Goal: Task Accomplishment & Management: Use online tool/utility

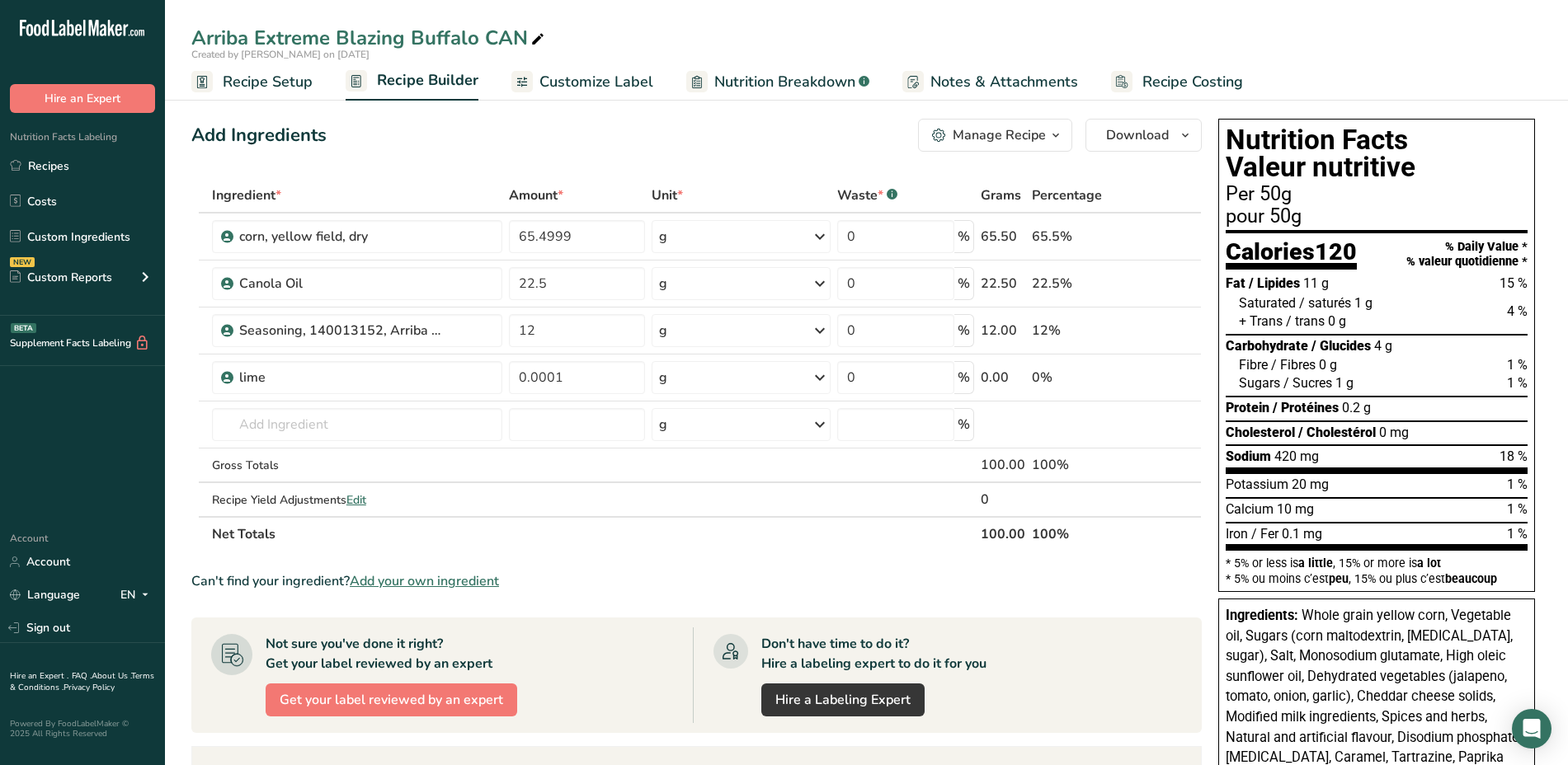
click at [1042, 141] on div "Manage Recipe" at bounding box center [999, 135] width 93 height 20
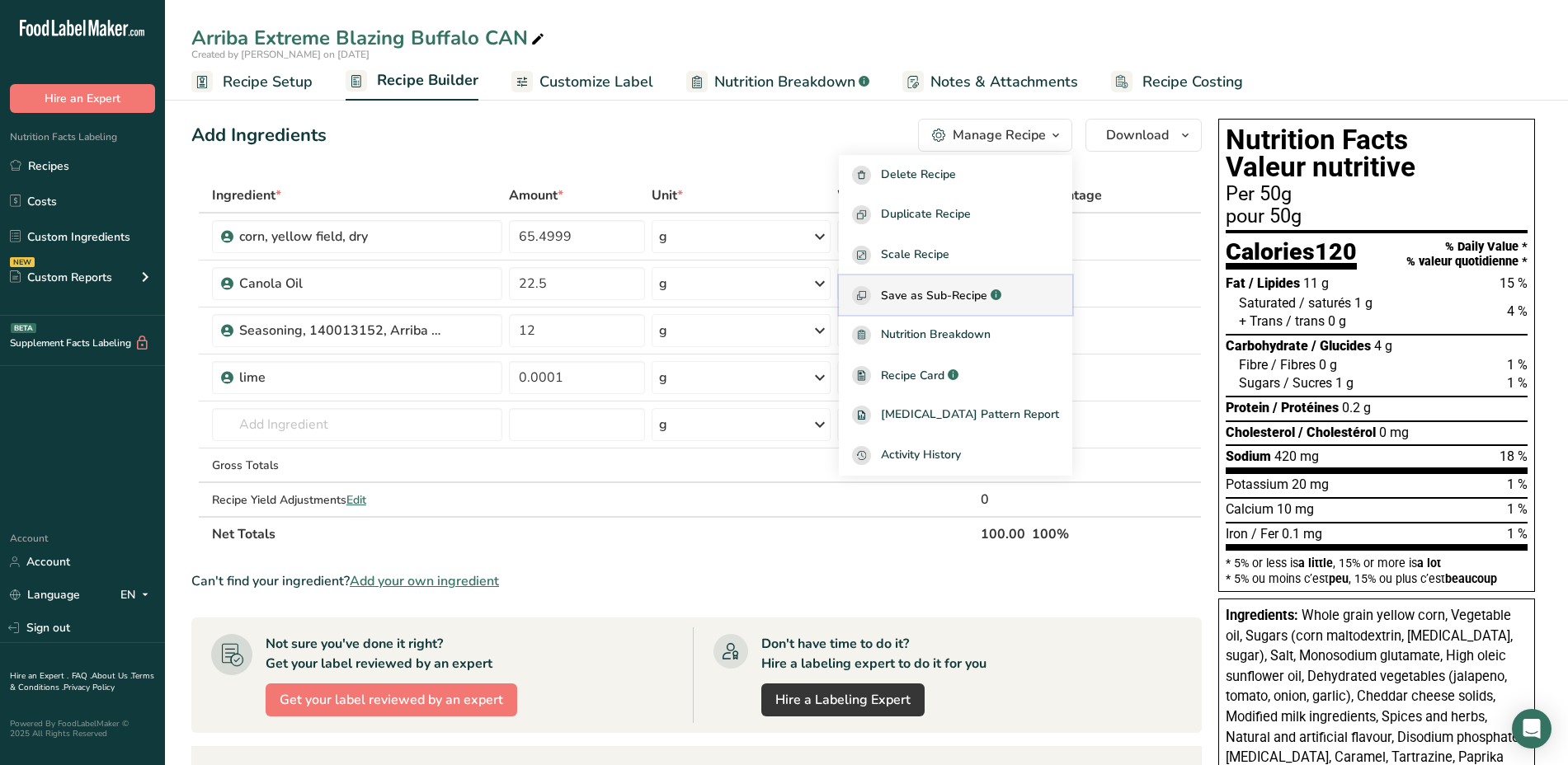
click at [977, 290] on span "Save as Sub-Recipe" at bounding box center [934, 295] width 106 height 17
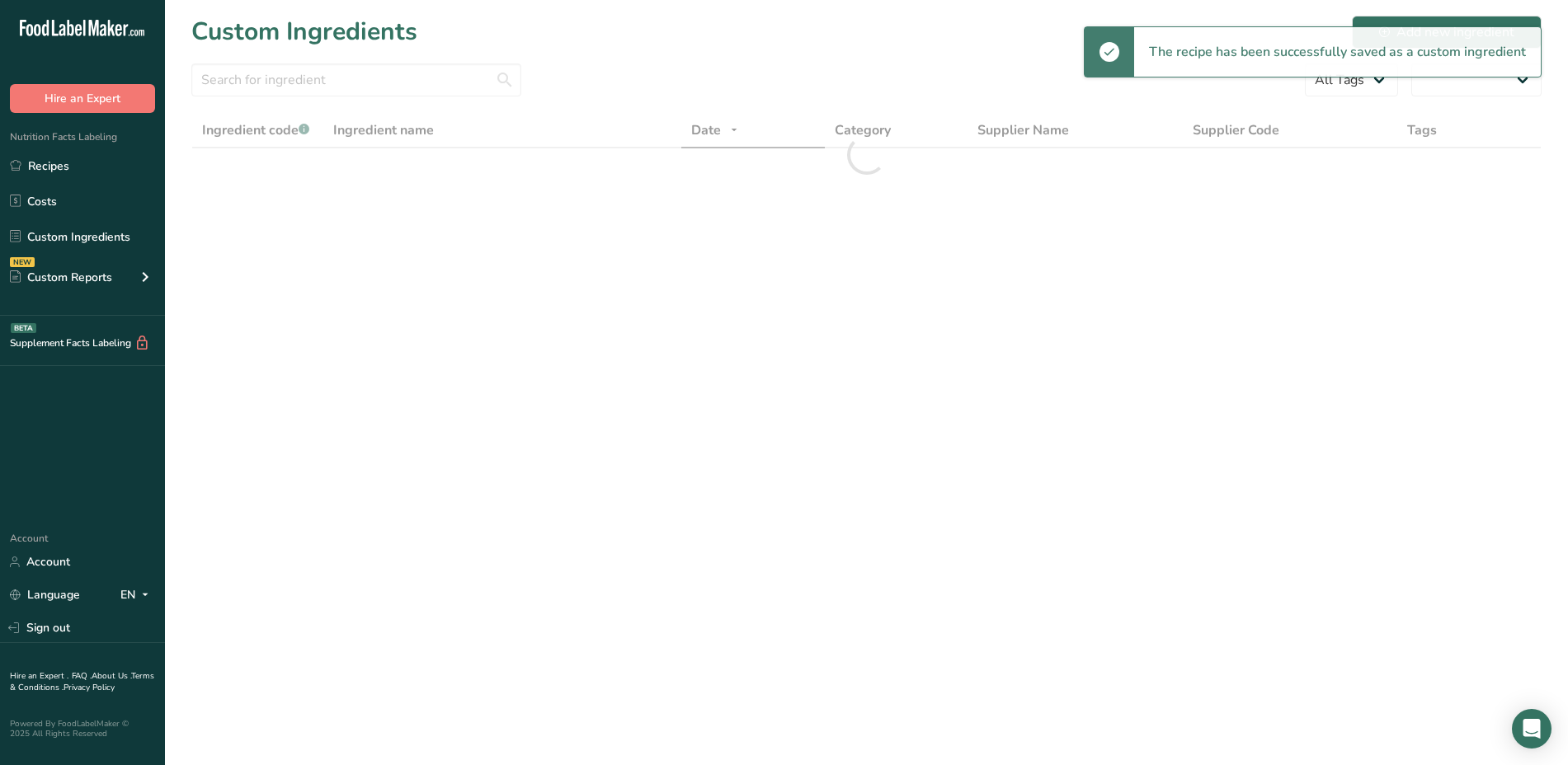
select select "30"
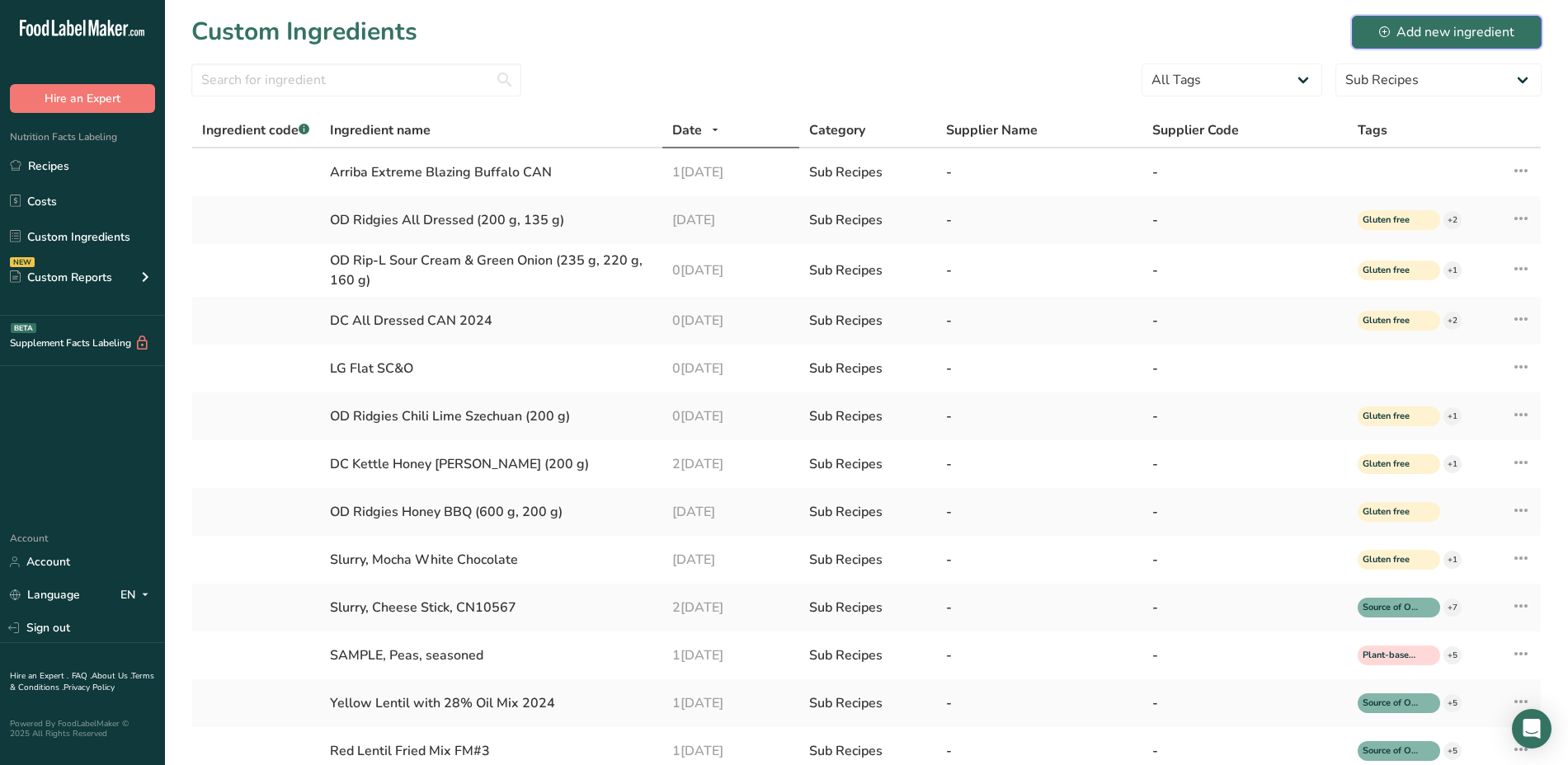
click at [1379, 37] on button "Add new ingredient" at bounding box center [1447, 32] width 190 height 33
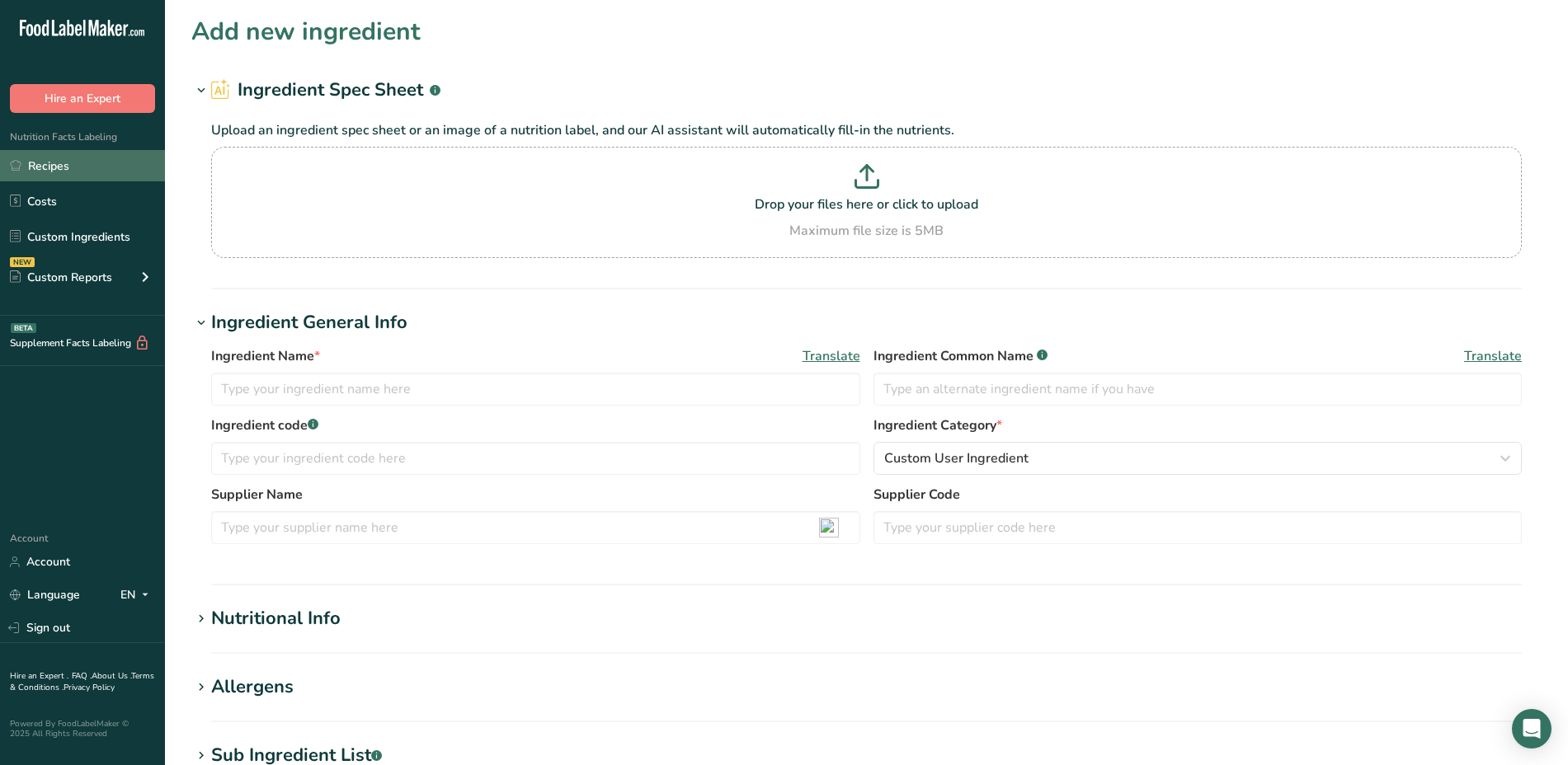
click at [63, 172] on link "Recipes" at bounding box center [82, 165] width 165 height 31
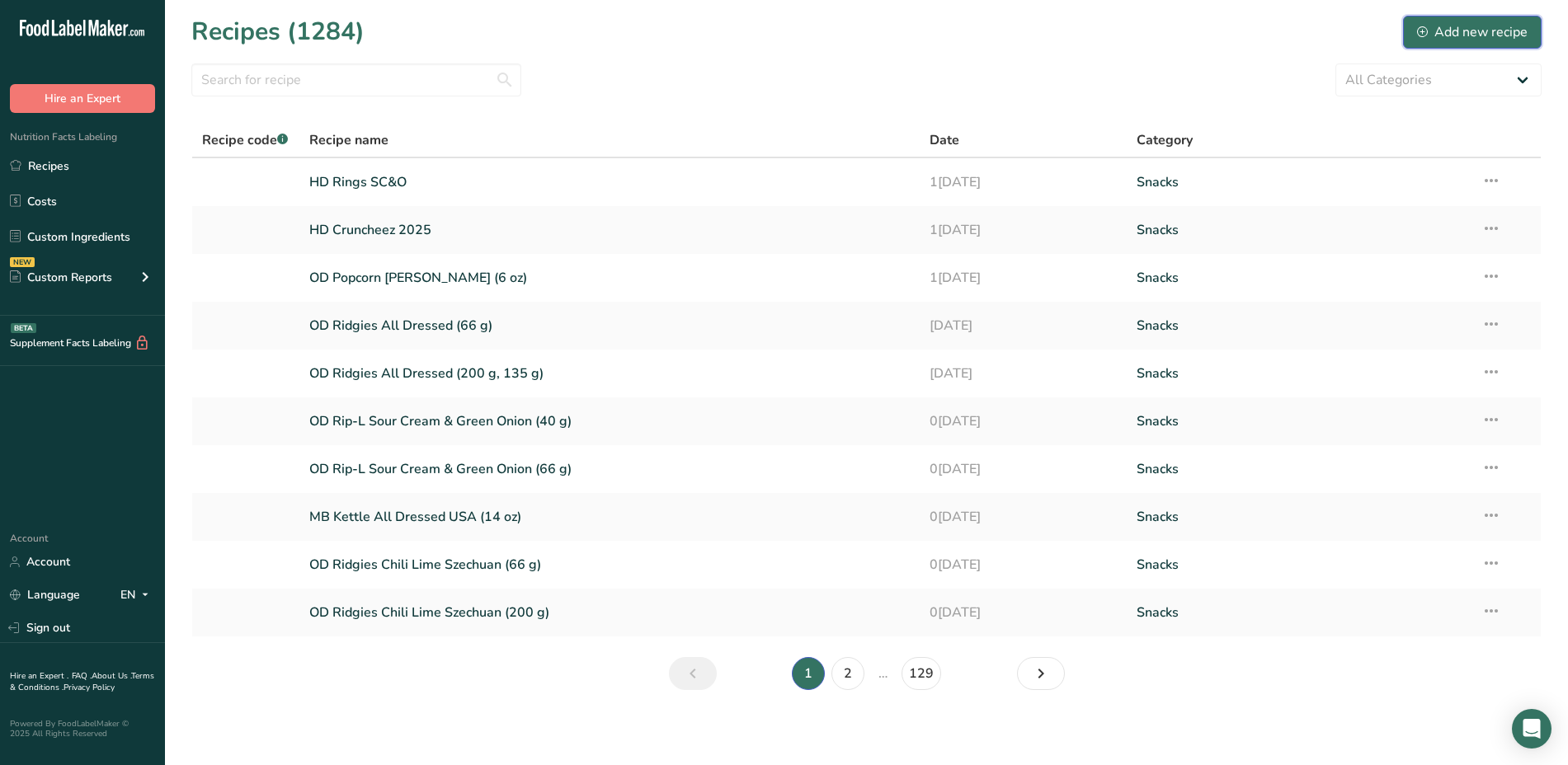
click at [1416, 28] on button "Add new recipe" at bounding box center [1472, 32] width 139 height 33
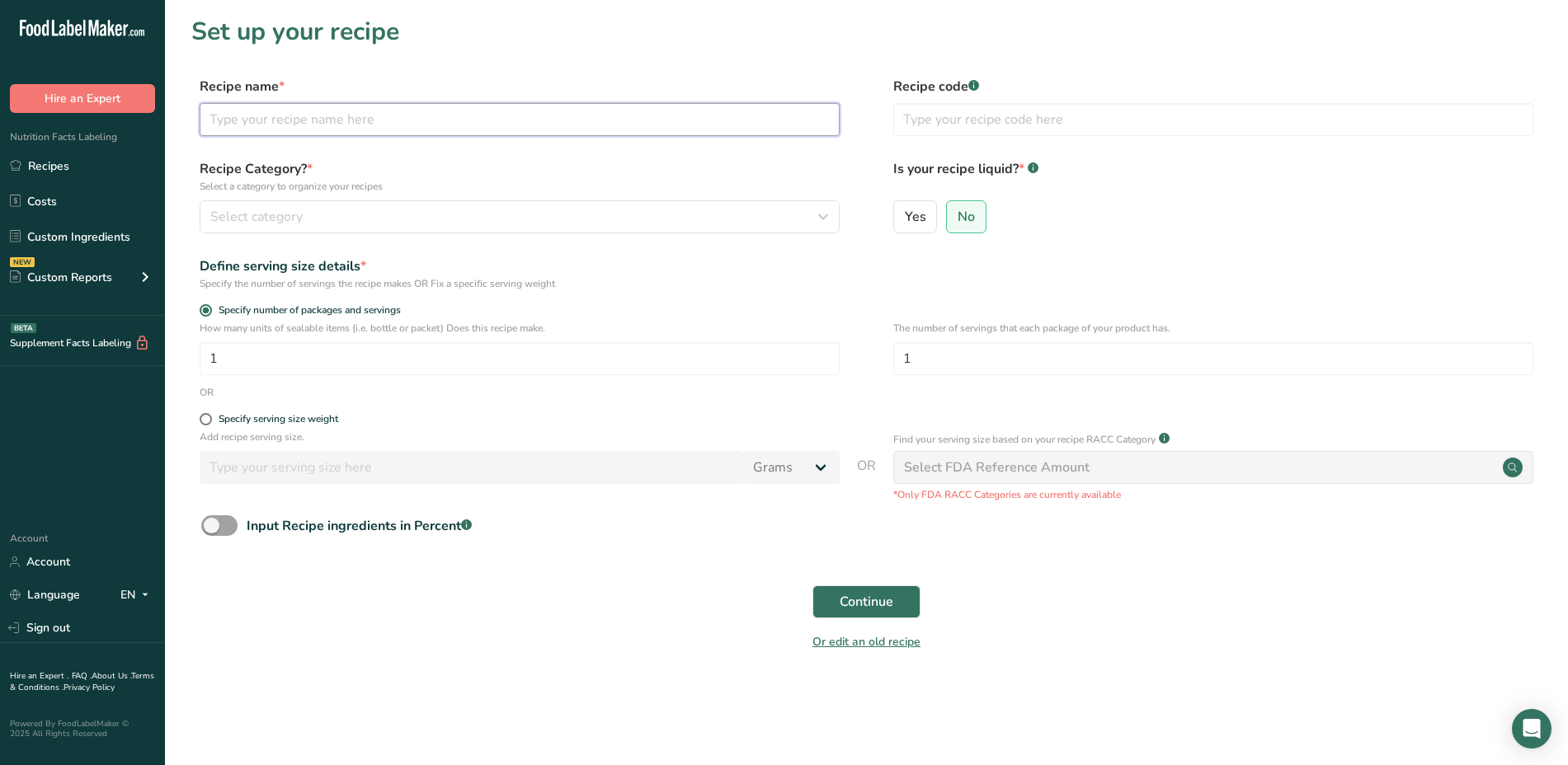
click at [682, 113] on input "text" at bounding box center [520, 119] width 640 height 33
click at [812, 586] on button "Continue" at bounding box center [866, 602] width 108 height 33
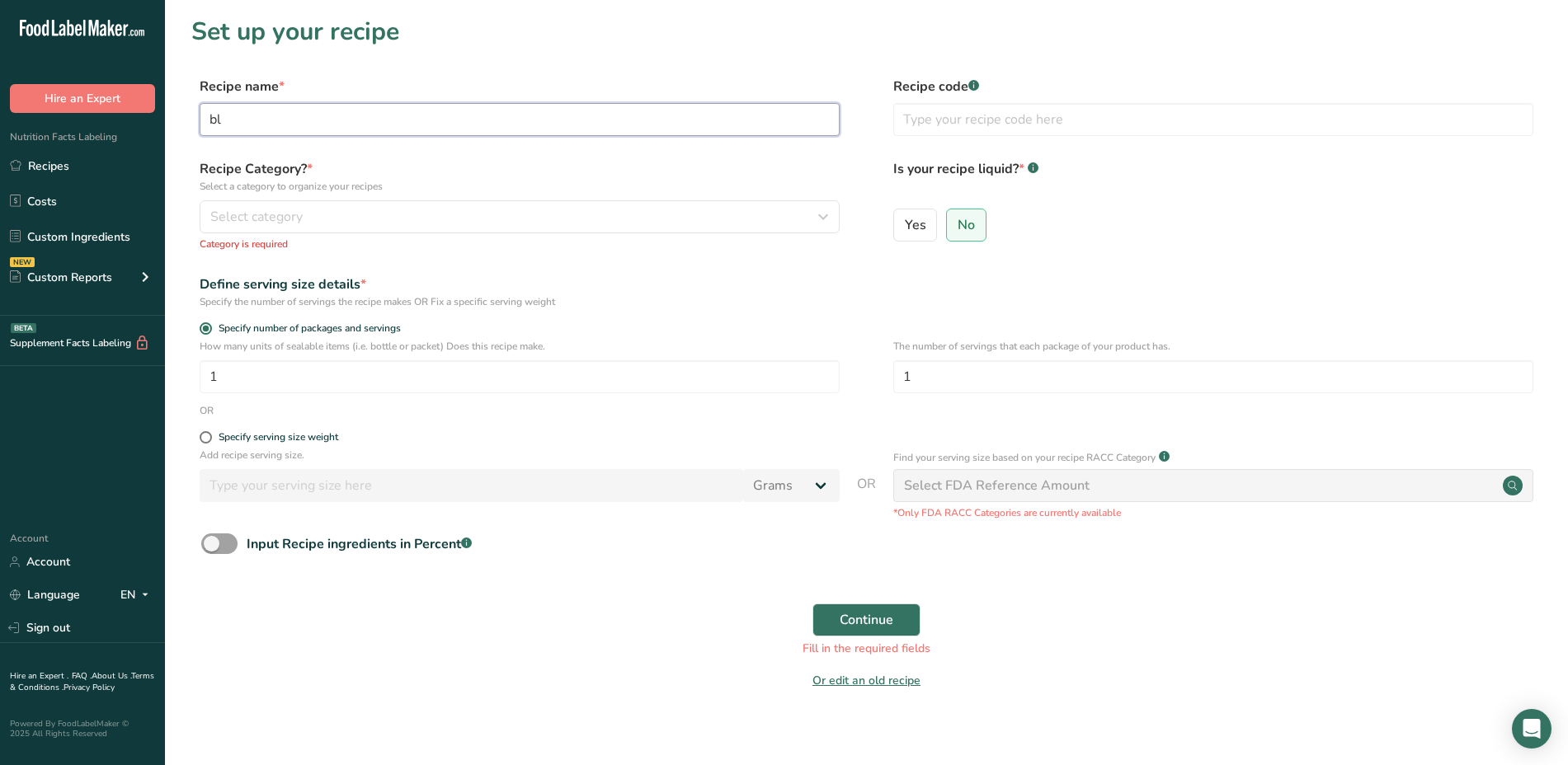
type input "b"
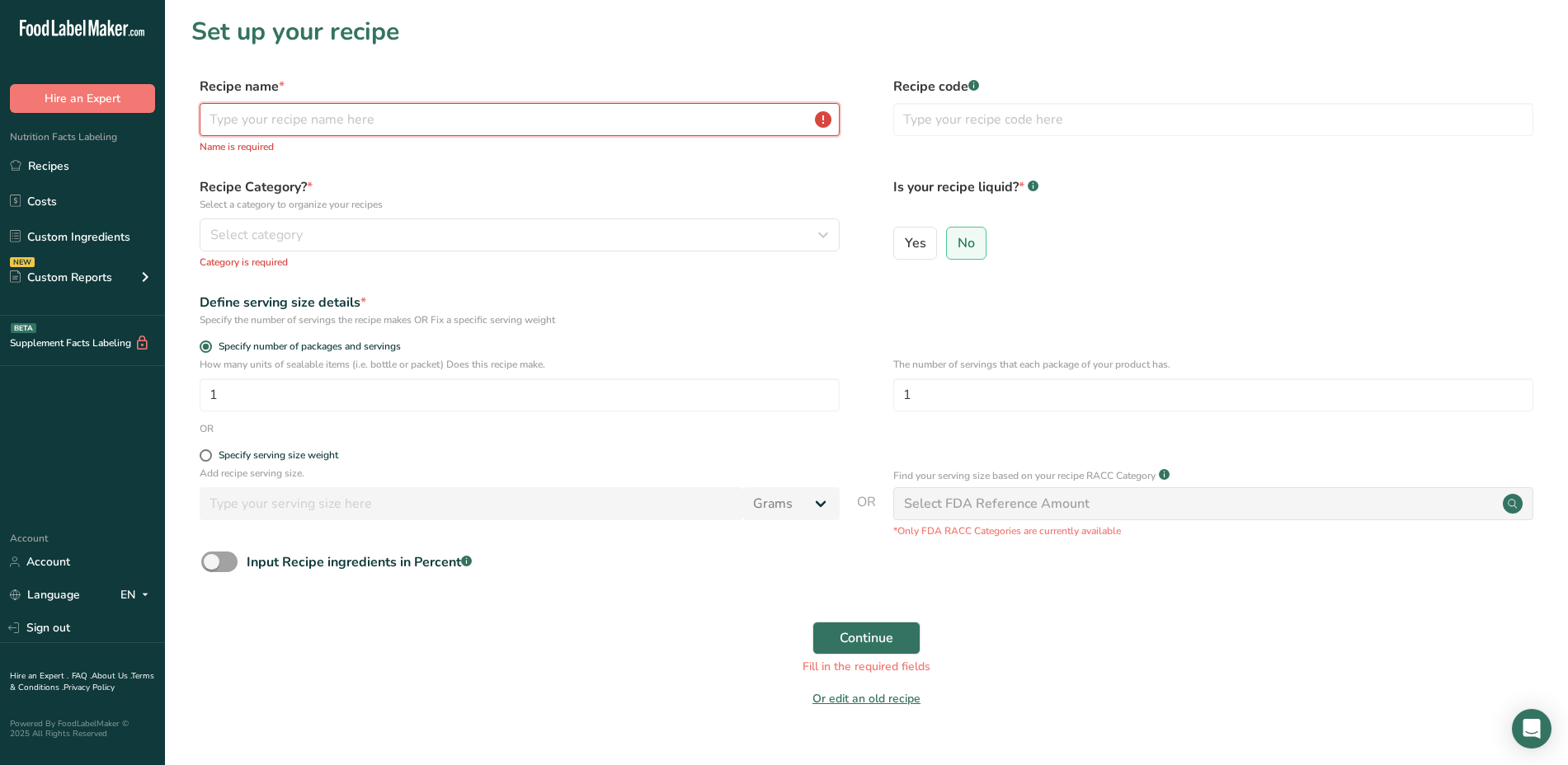
type input "O"
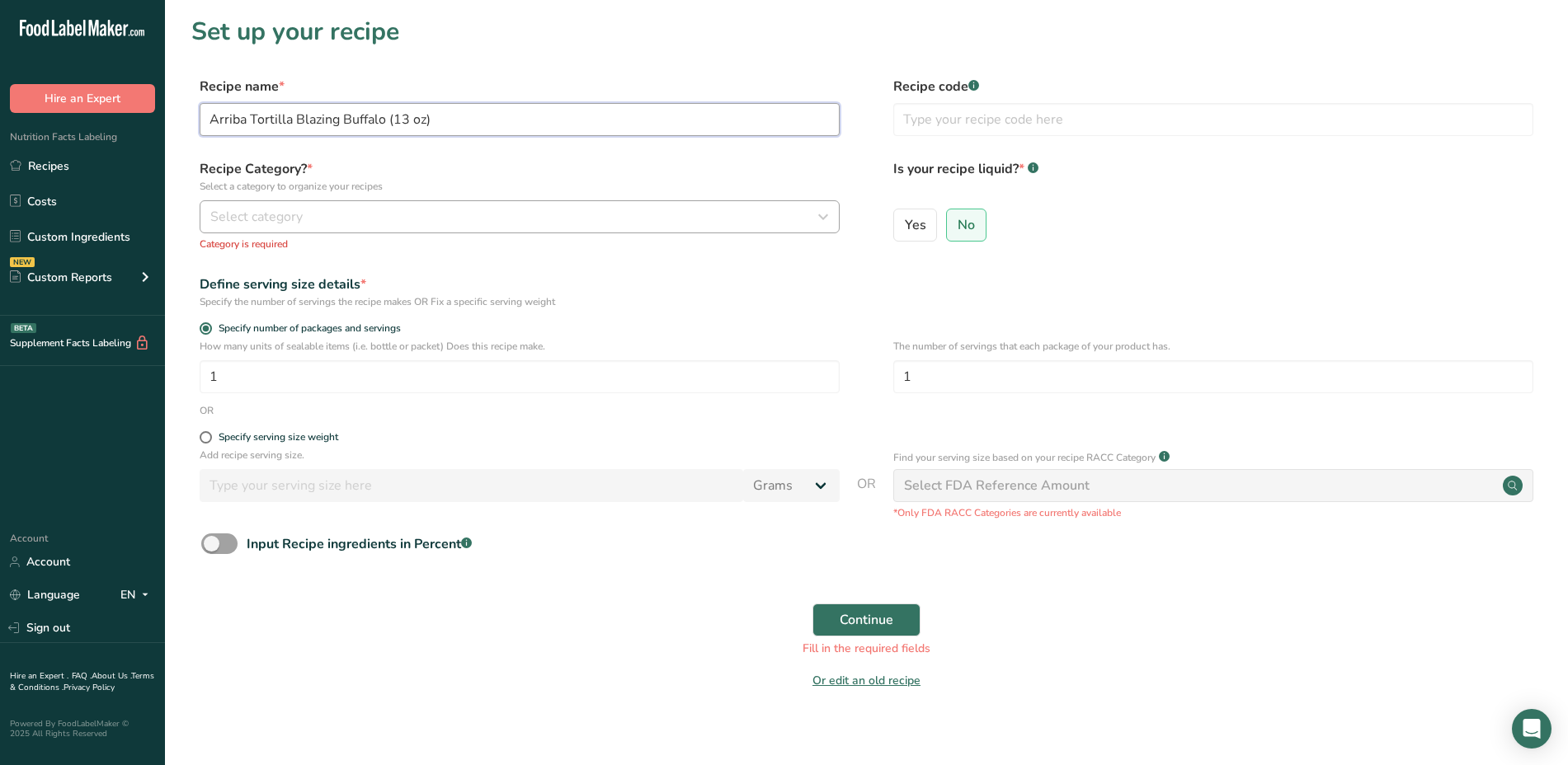
type input "Arriba Tortilla Blazing Buffalo (13 oz)"
click at [483, 216] on div "Select category" at bounding box center [514, 217] width 609 height 20
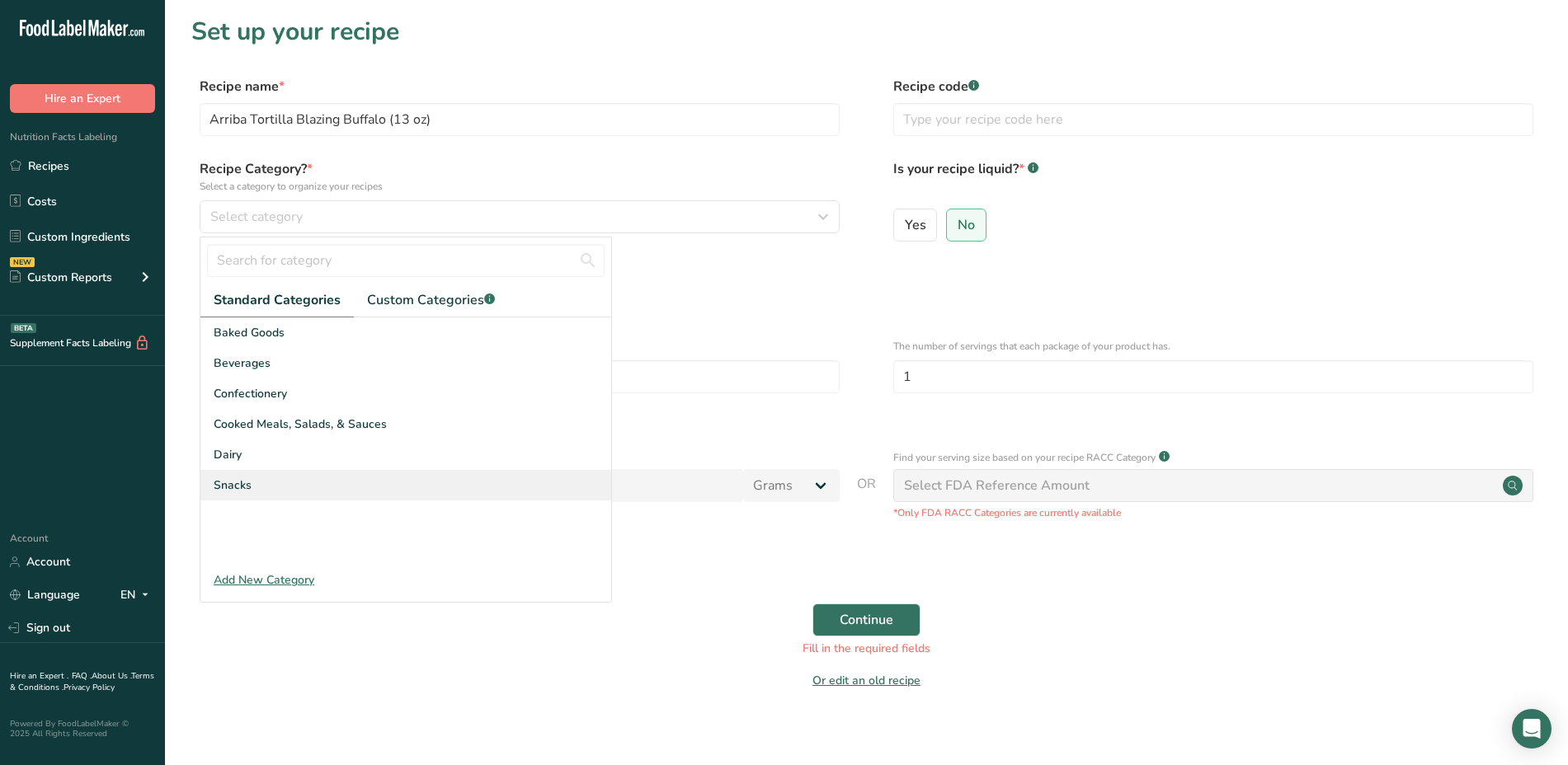
click at [257, 489] on div "Snacks" at bounding box center [405, 485] width 411 height 31
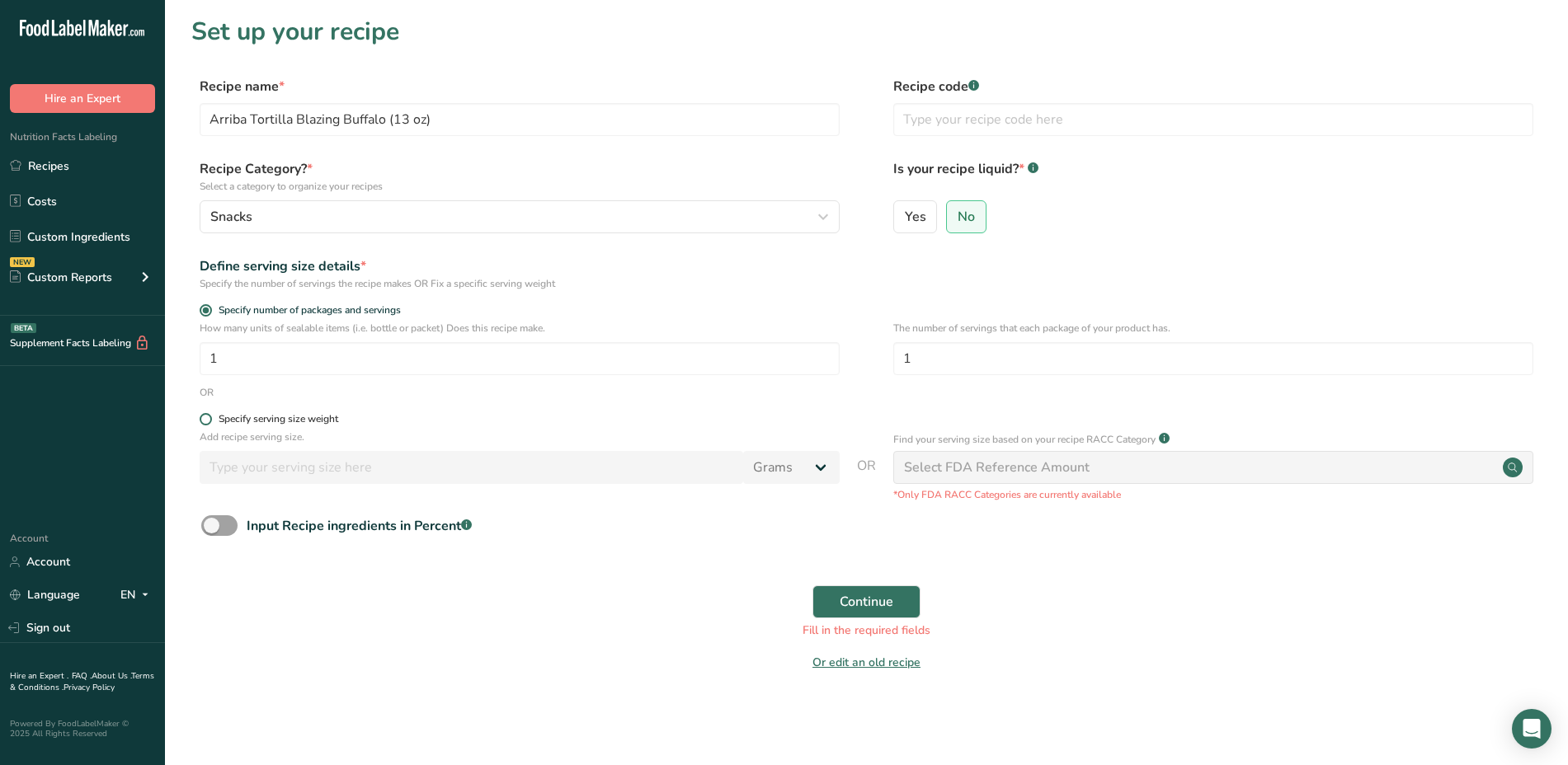
click at [209, 416] on span at bounding box center [206, 419] width 12 height 12
click at [209, 416] on input "Specify serving size weight" at bounding box center [205, 419] width 11 height 11
radio input "true"
radio input "false"
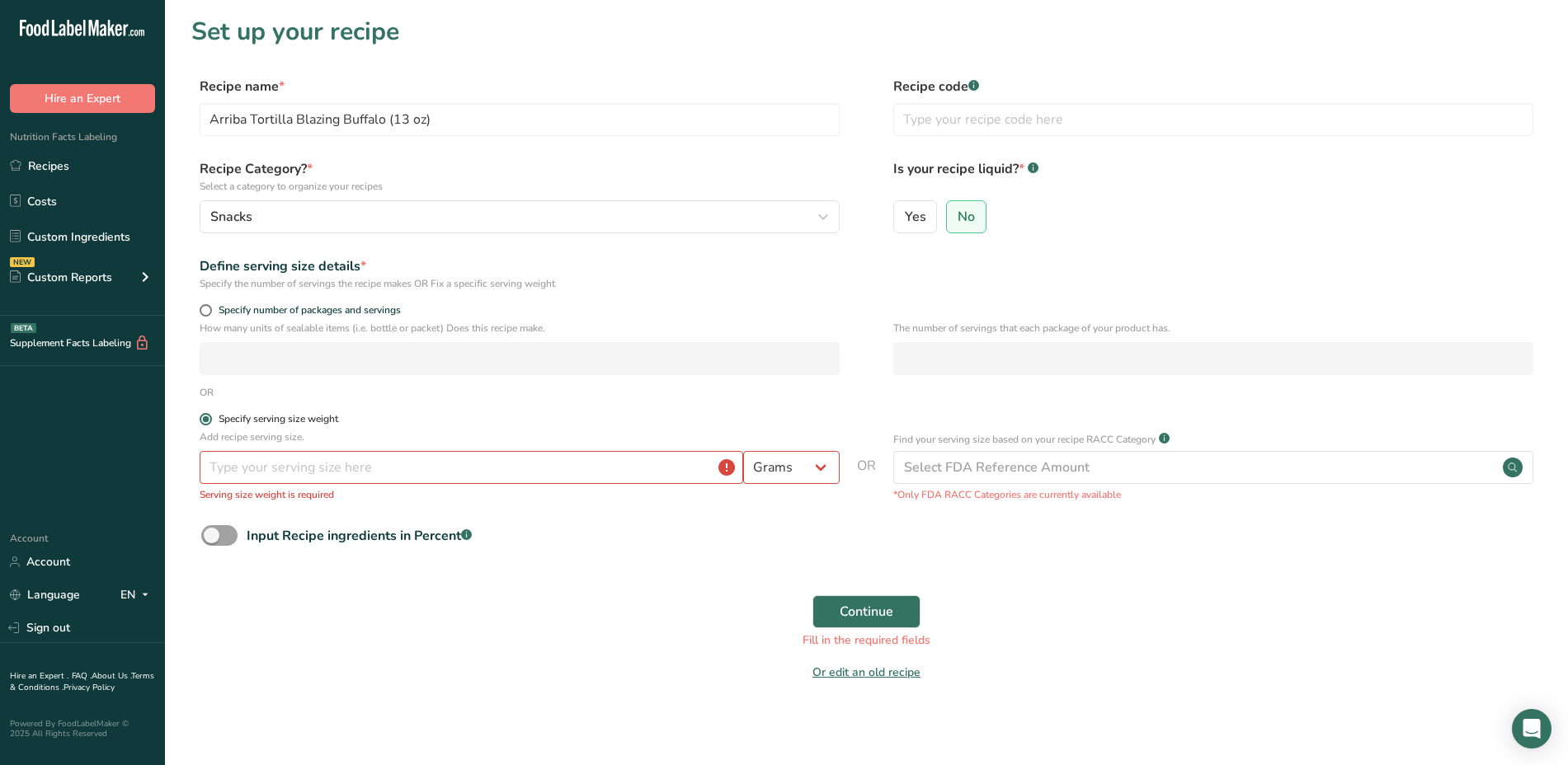
click at [209, 416] on span at bounding box center [206, 419] width 12 height 12
click at [209, 416] on input "Specify serving size weight" at bounding box center [205, 419] width 11 height 11
click at [209, 308] on span at bounding box center [206, 310] width 12 height 12
click at [209, 308] on input "Specify number of packages and servings" at bounding box center [205, 310] width 11 height 11
radio input "true"
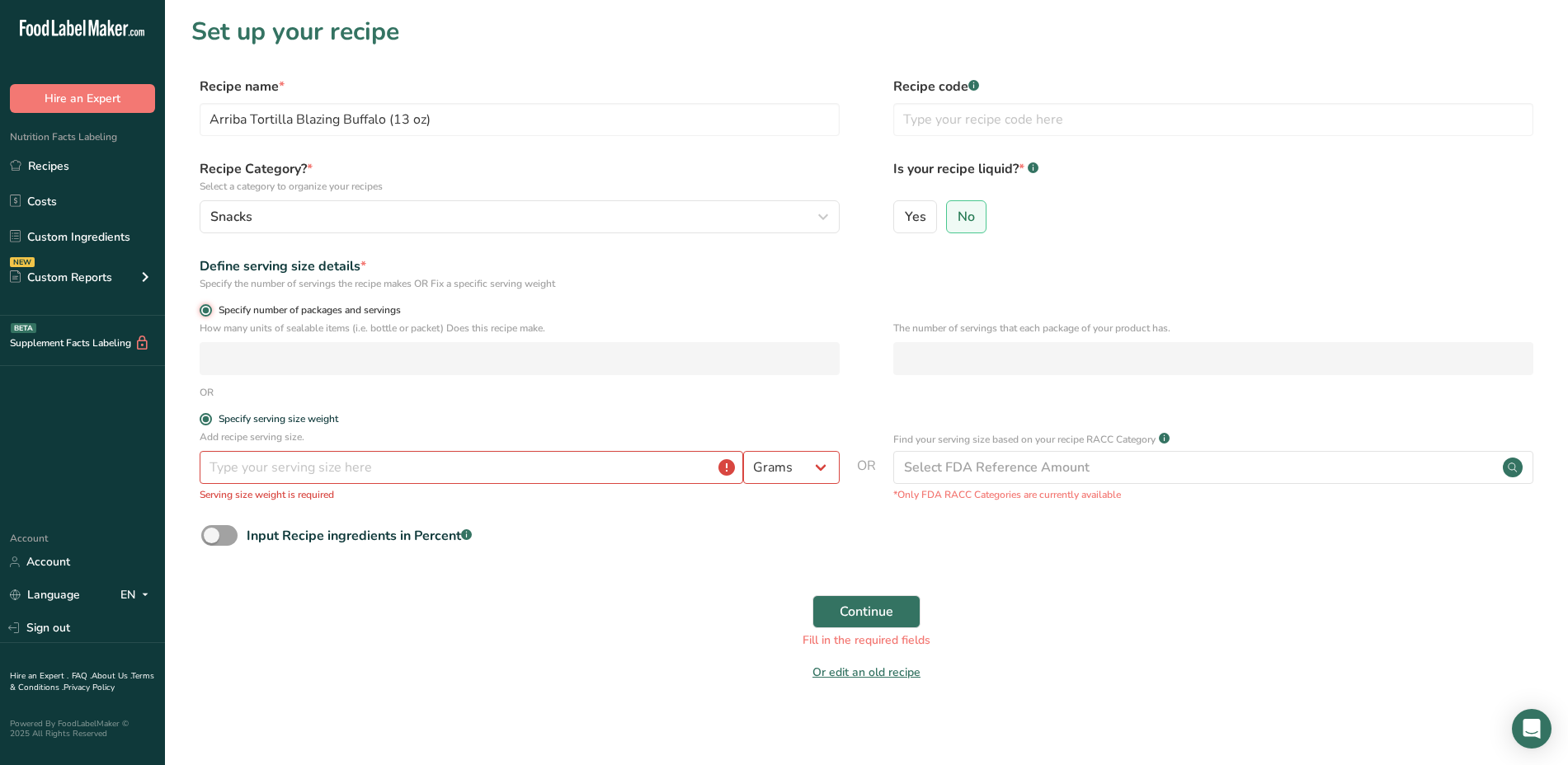
radio input "false"
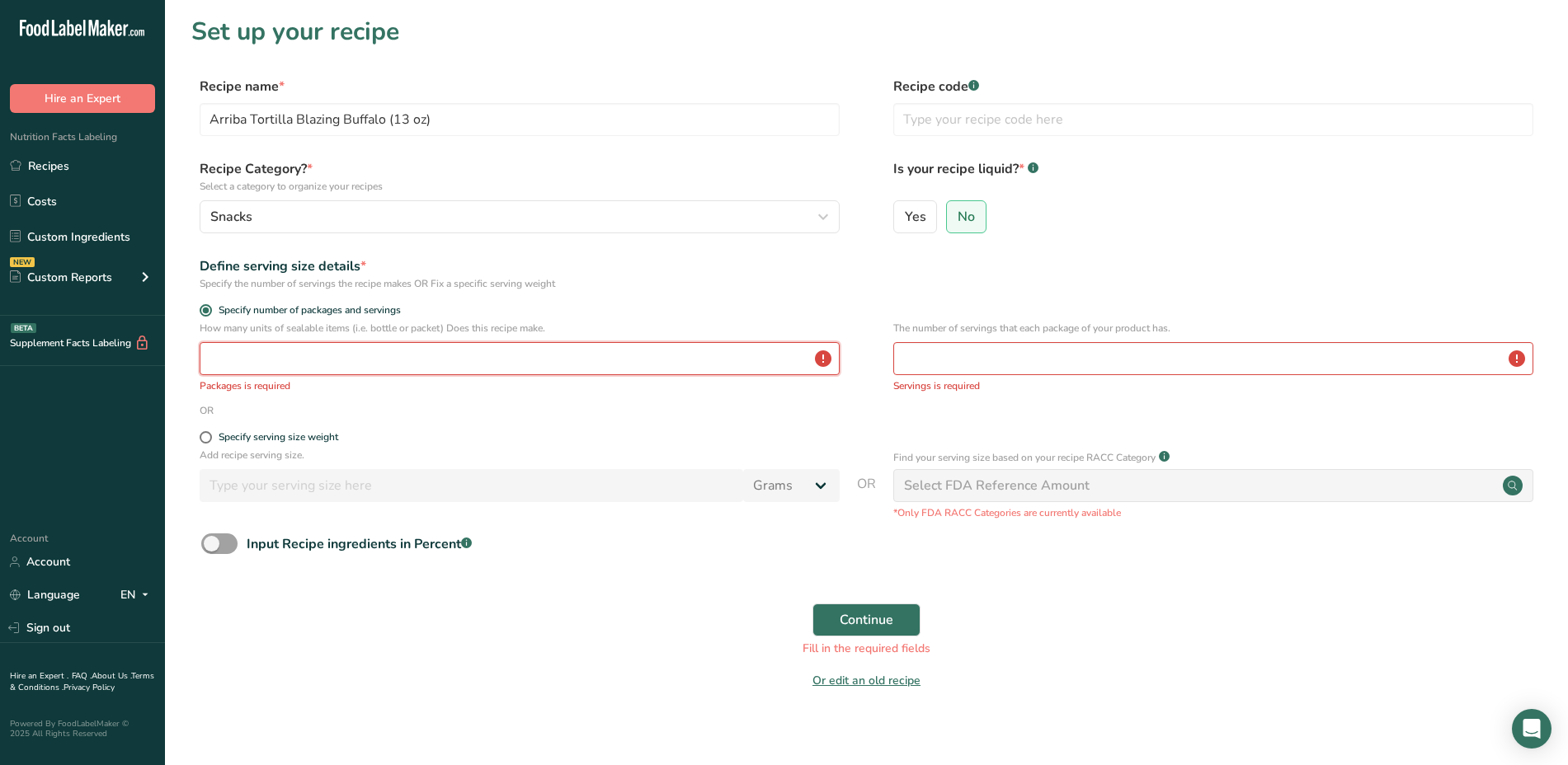
click at [255, 353] on input "number" at bounding box center [520, 358] width 640 height 33
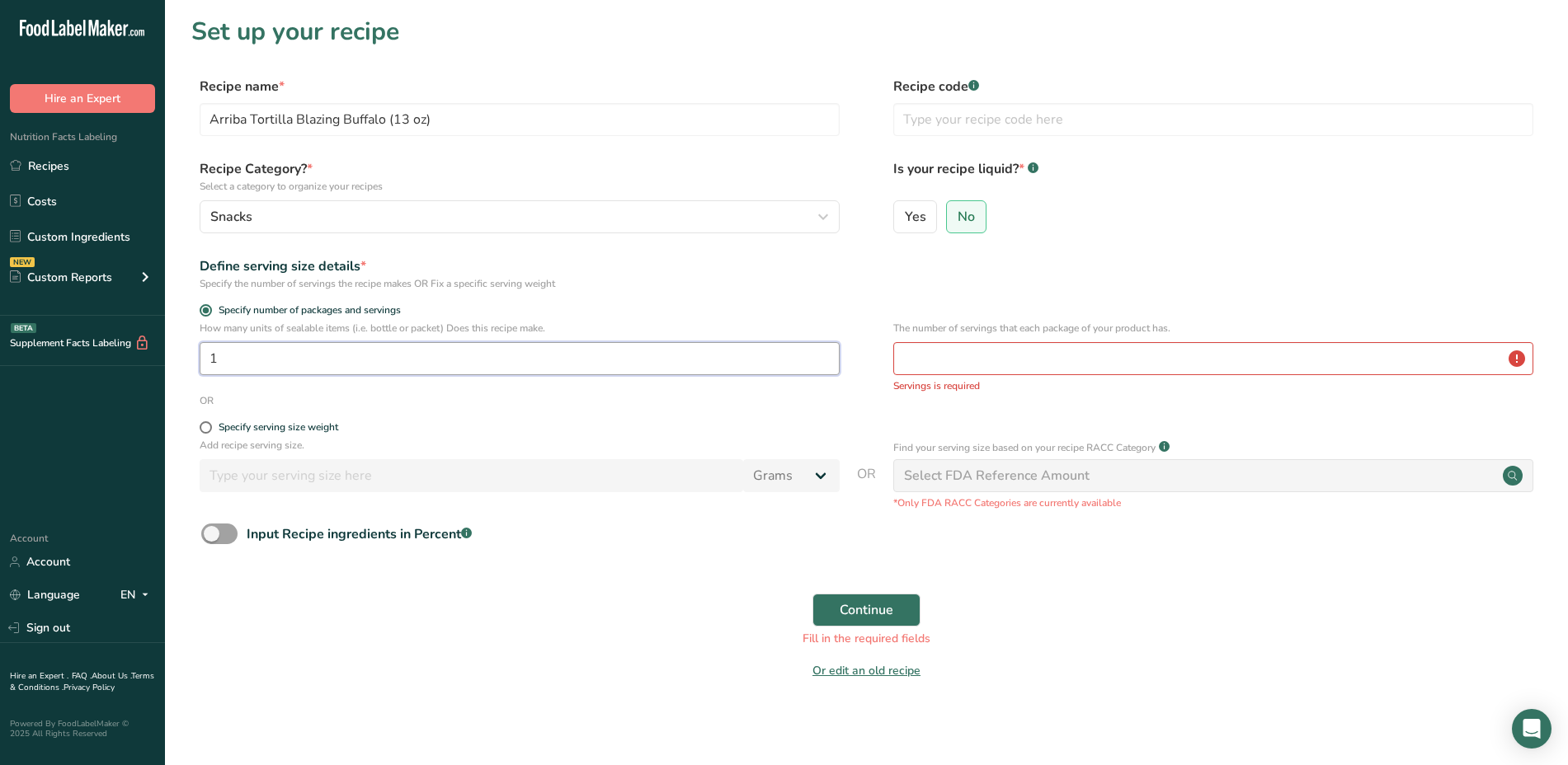
type input "1"
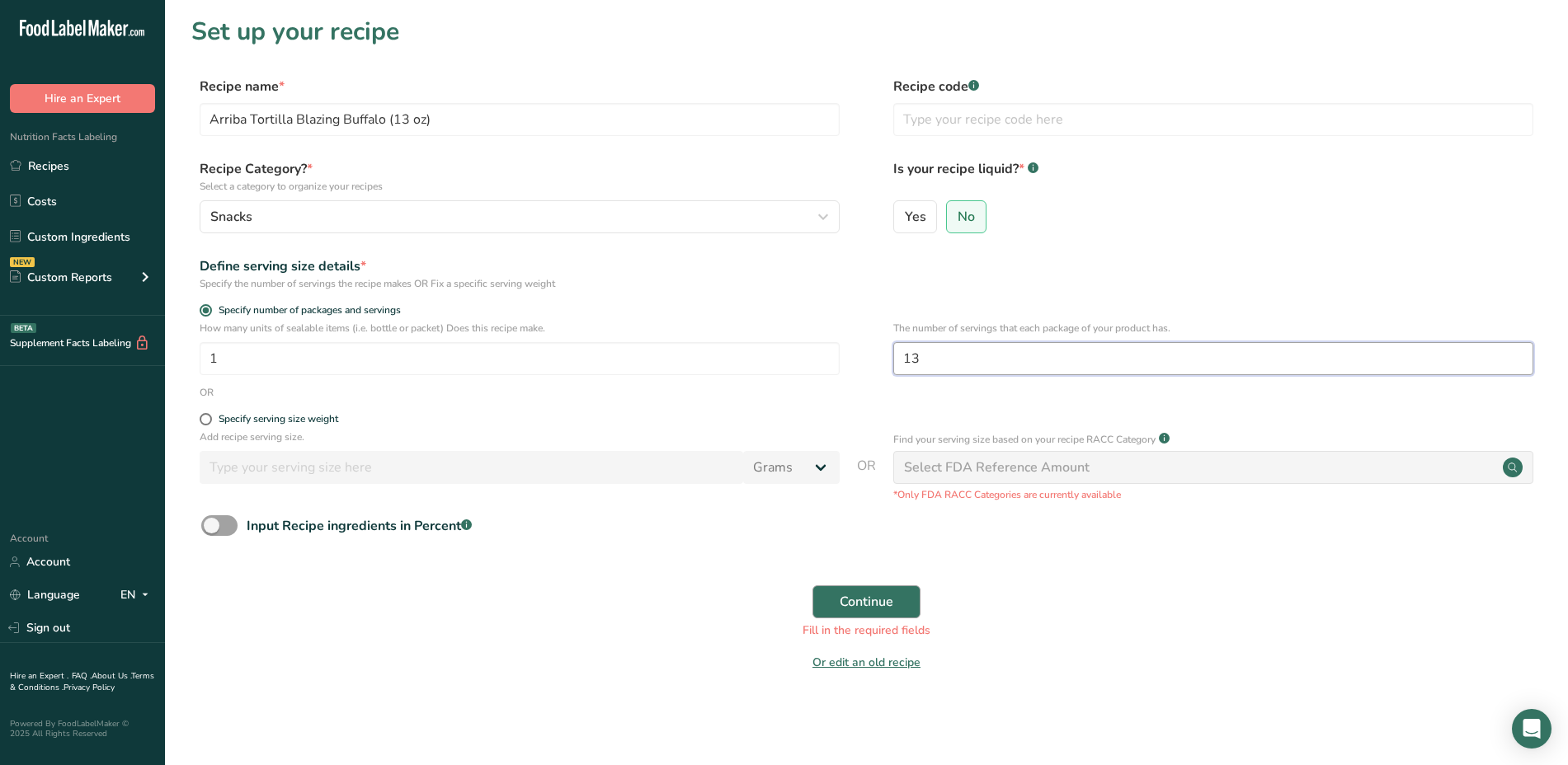
type input "13"
click at [876, 590] on button "Continue" at bounding box center [866, 602] width 108 height 33
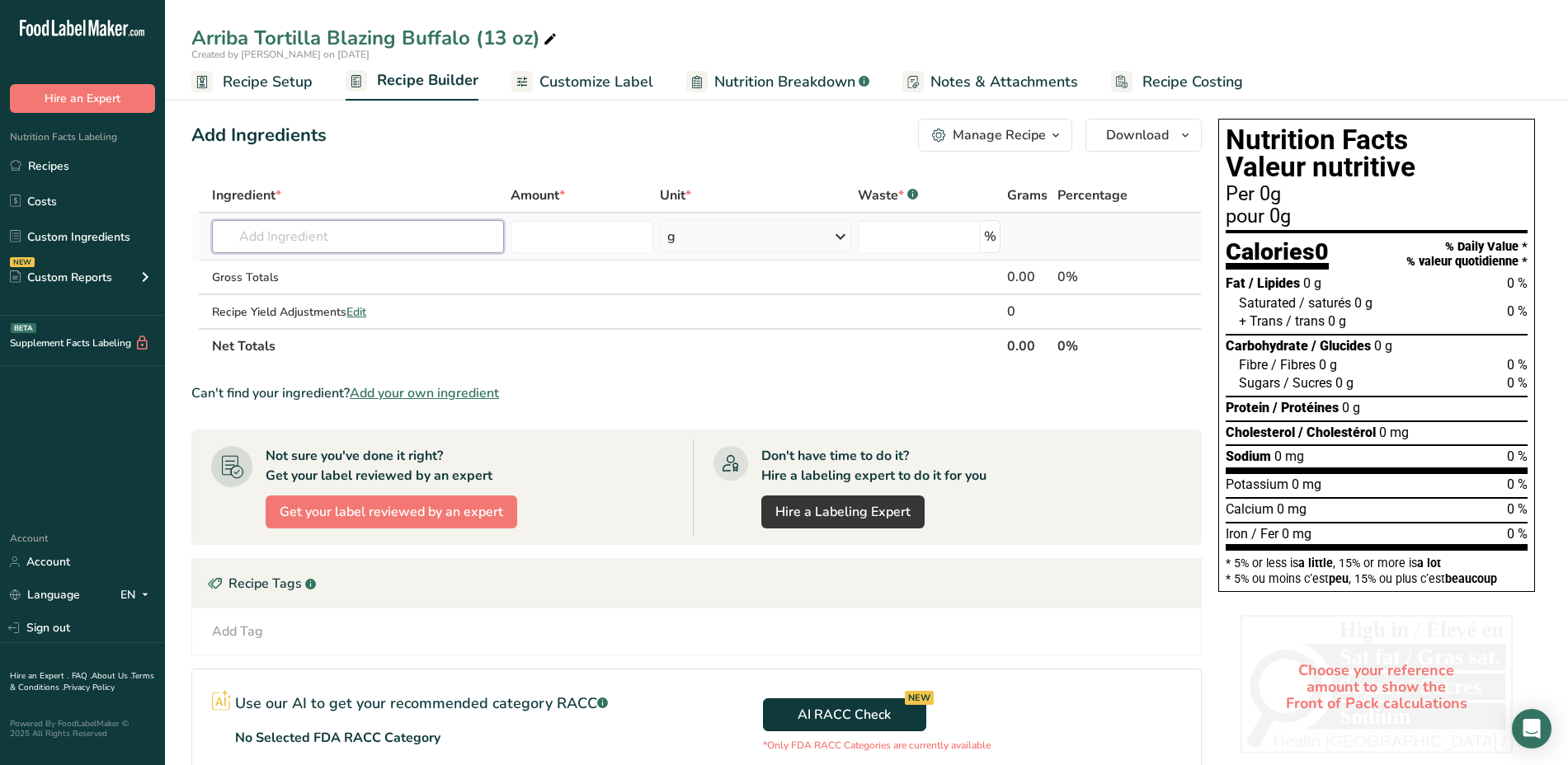
click at [238, 245] on input "text" at bounding box center [357, 236] width 291 height 33
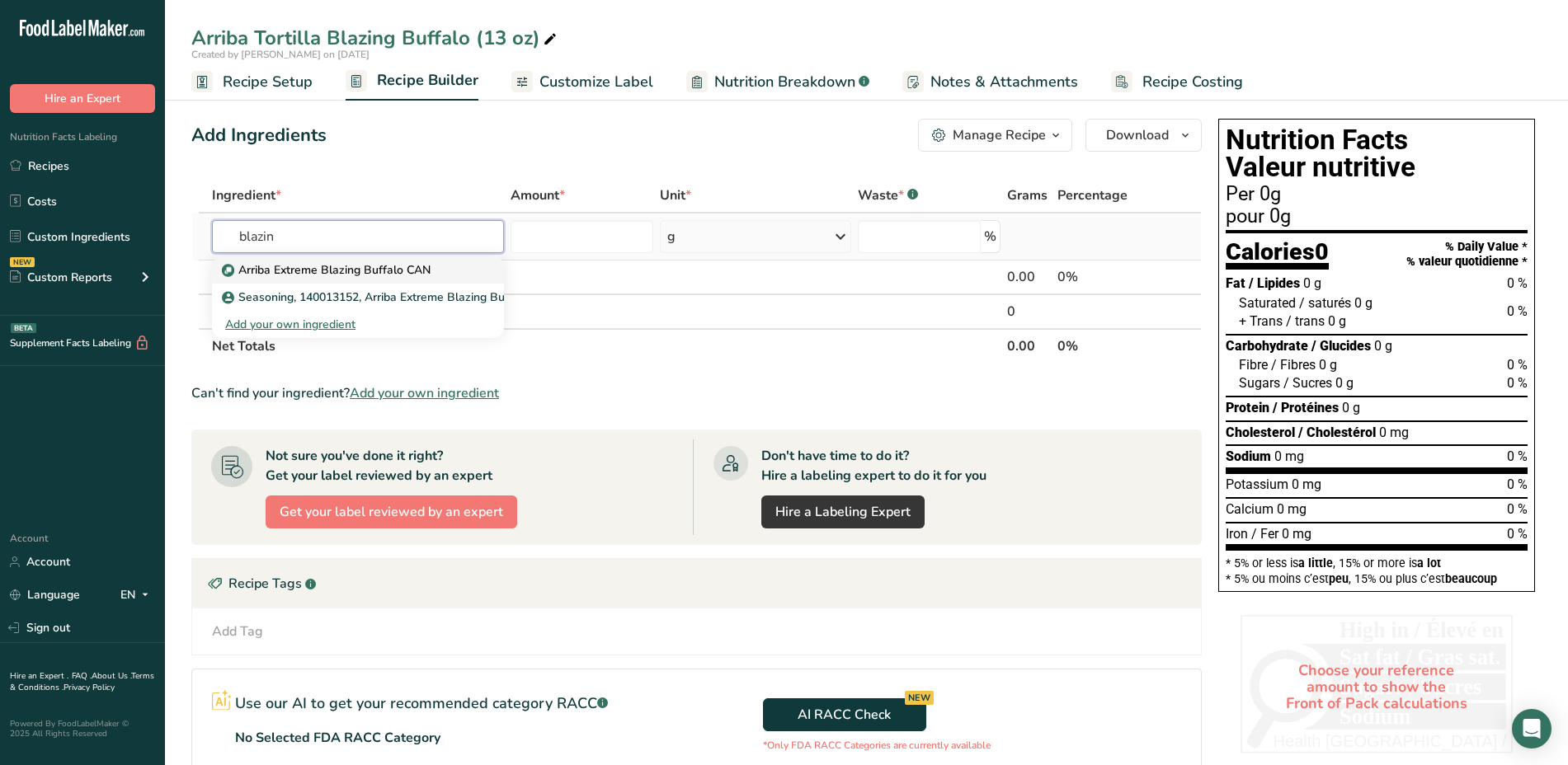
type input "blazin"
click at [248, 266] on p "Arriba Extreme Blazing Buffalo CAN" at bounding box center [327, 269] width 205 height 17
type input "Arriba Extreme Blazing Buffalo CAN"
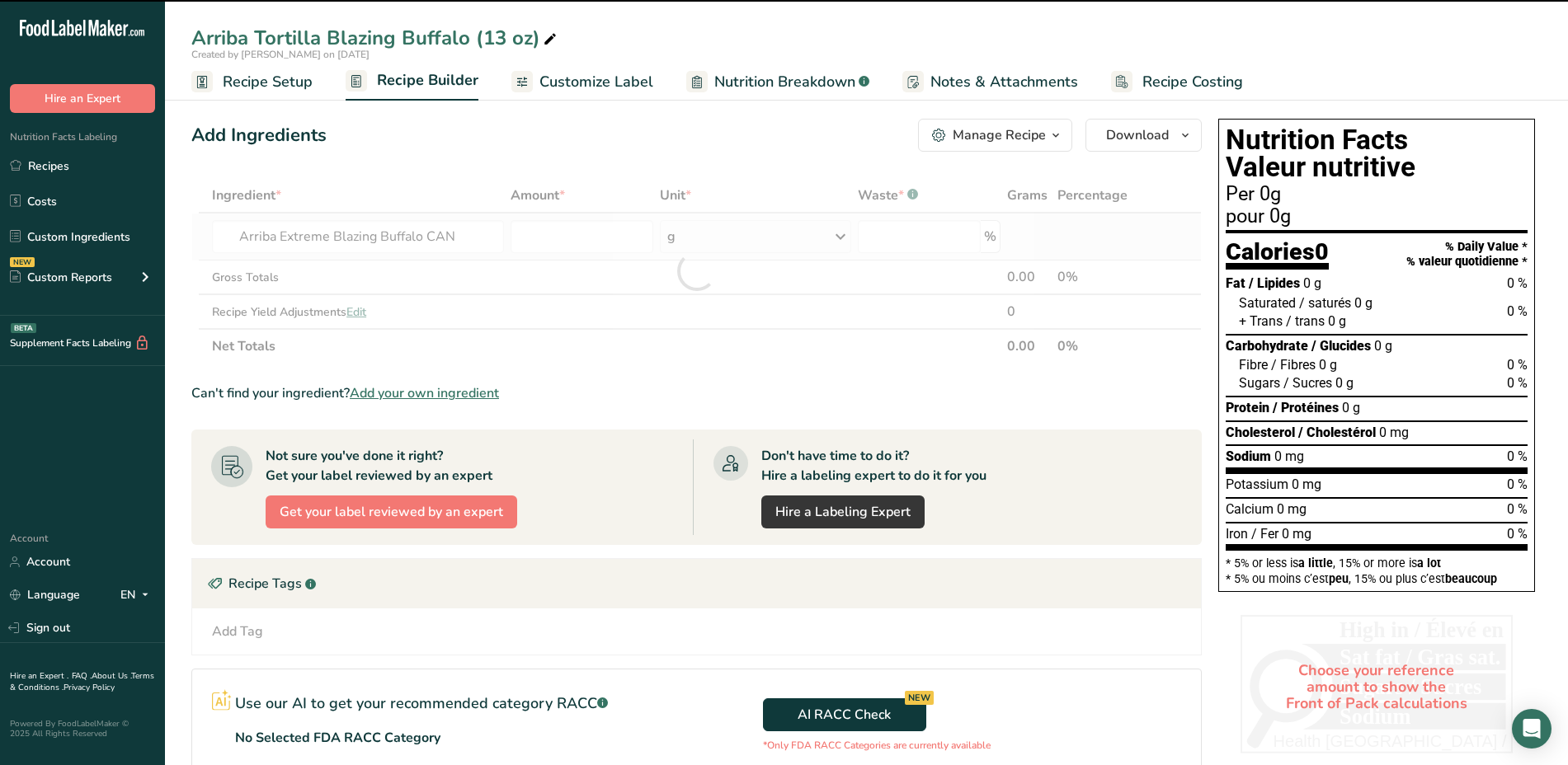
type input "0"
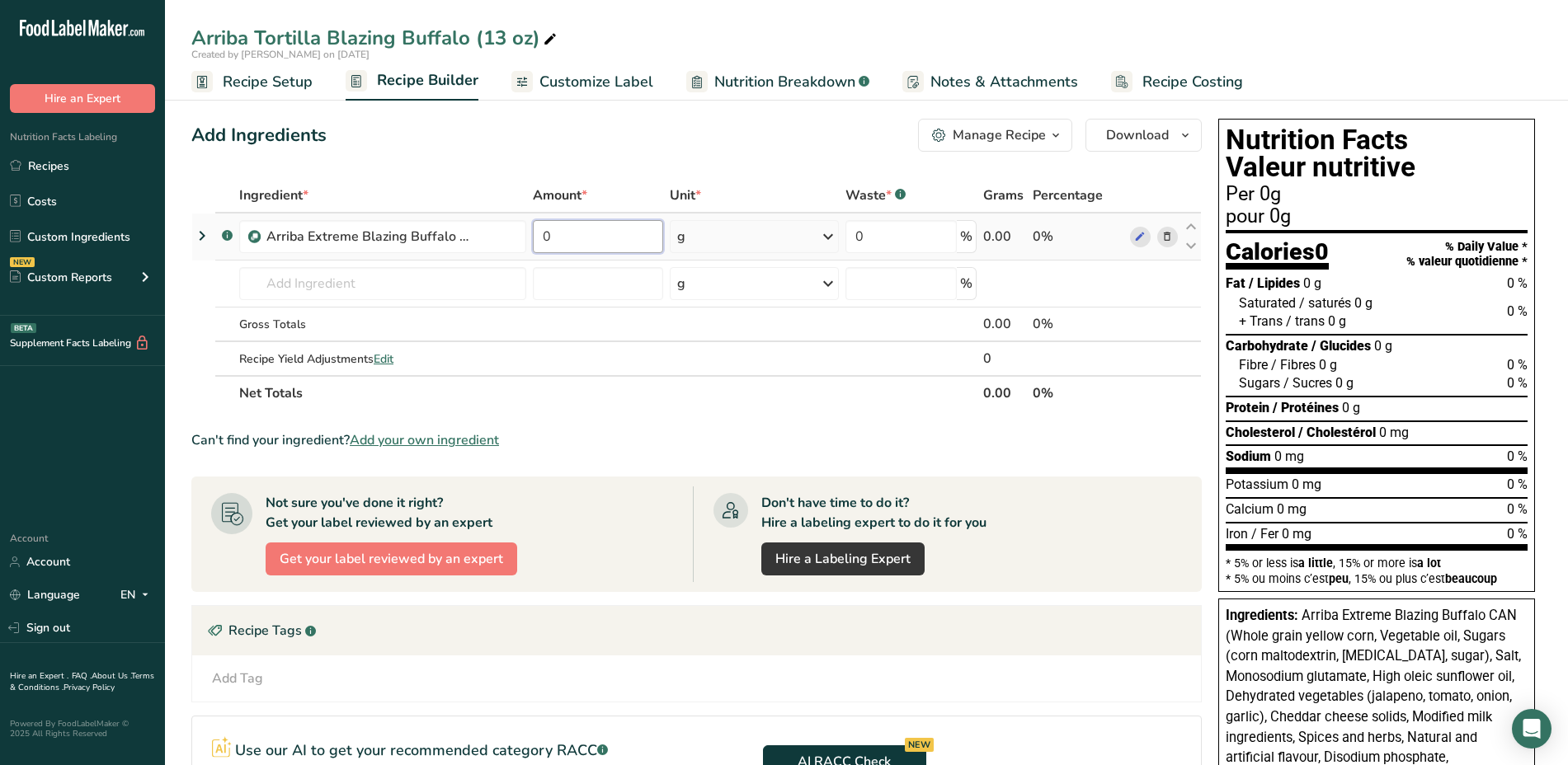
click at [628, 230] on input "0" at bounding box center [598, 236] width 130 height 33
type input "13"
click at [822, 236] on div "Ingredient * Amount * Unit * Waste * .a-a{fill:#347362;}.b-a{fill:#fff;} Grams …" at bounding box center [696, 294] width 1010 height 233
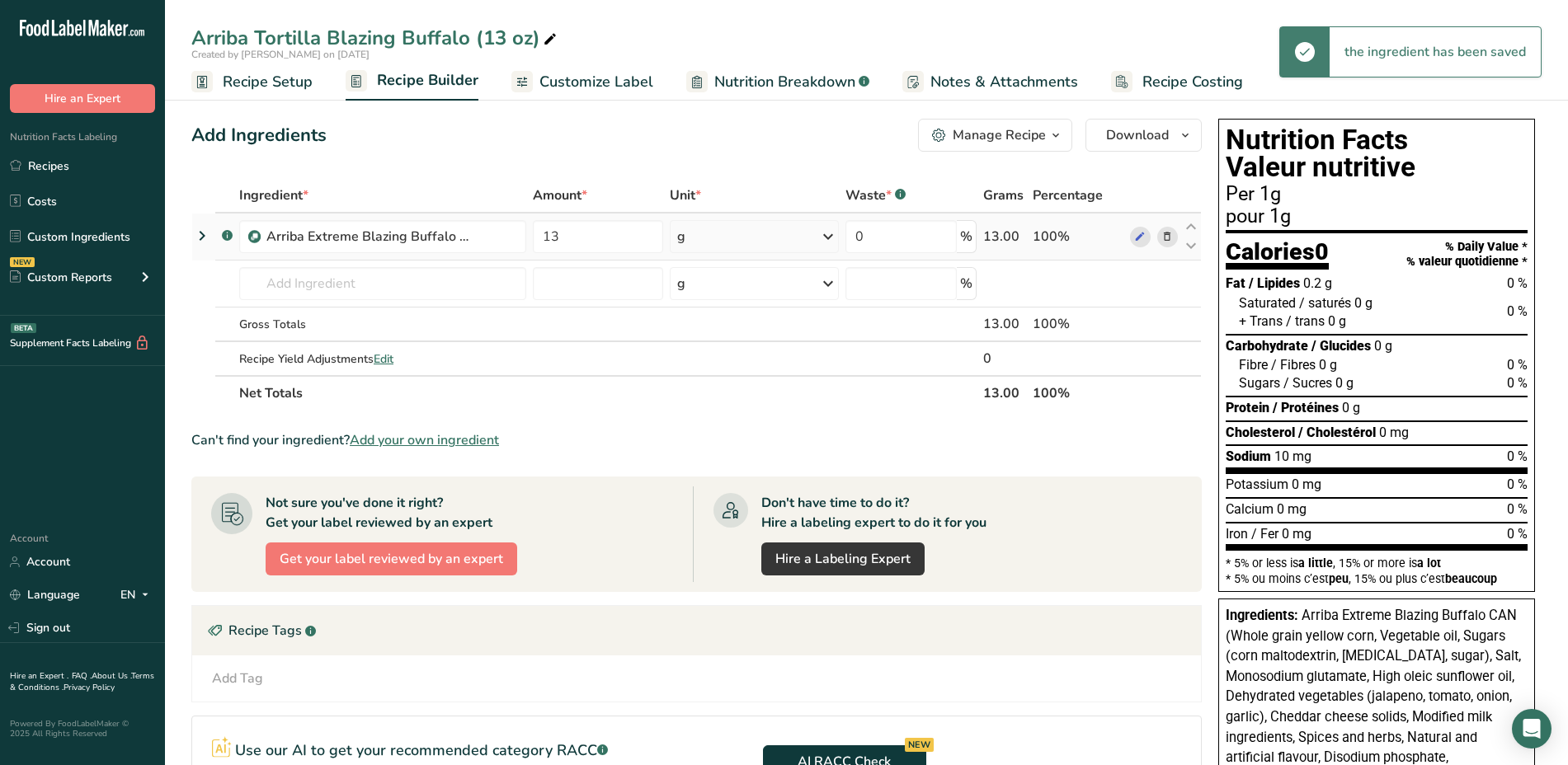
click at [825, 238] on icon at bounding box center [828, 237] width 20 height 30
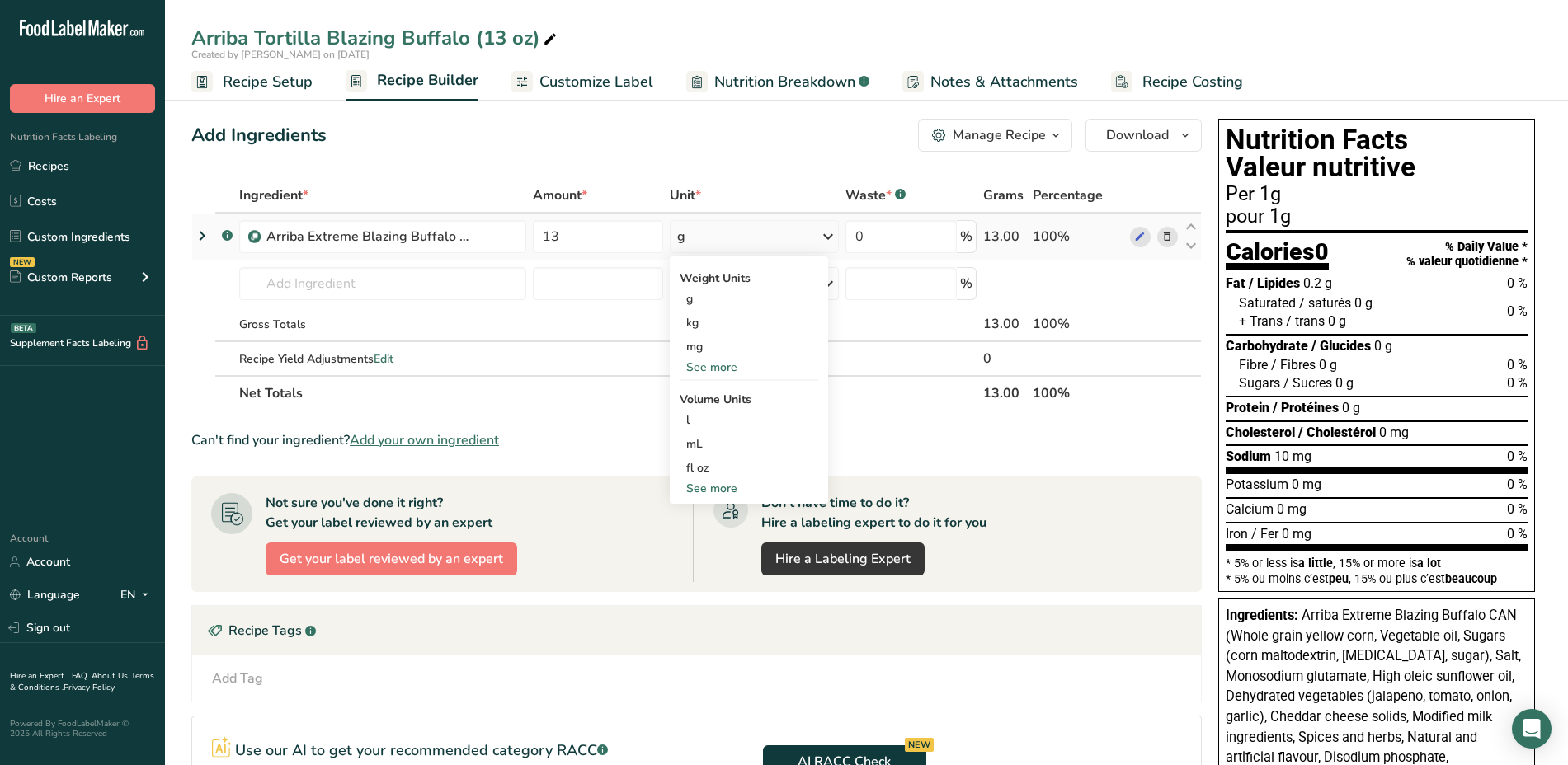
click at [744, 362] on div "See more" at bounding box center [749, 367] width 139 height 17
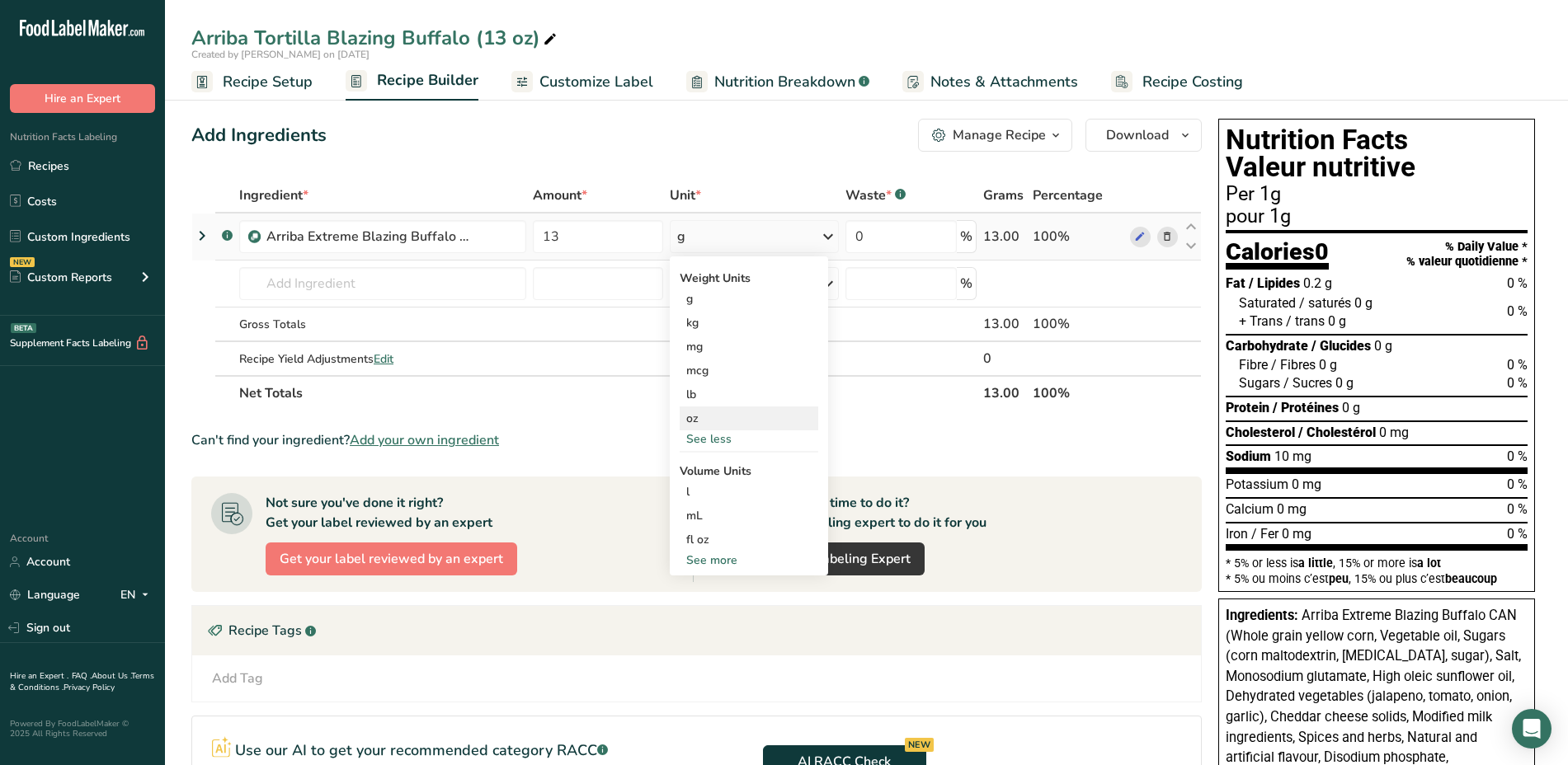
click at [712, 412] on div "oz" at bounding box center [749, 419] width 139 height 24
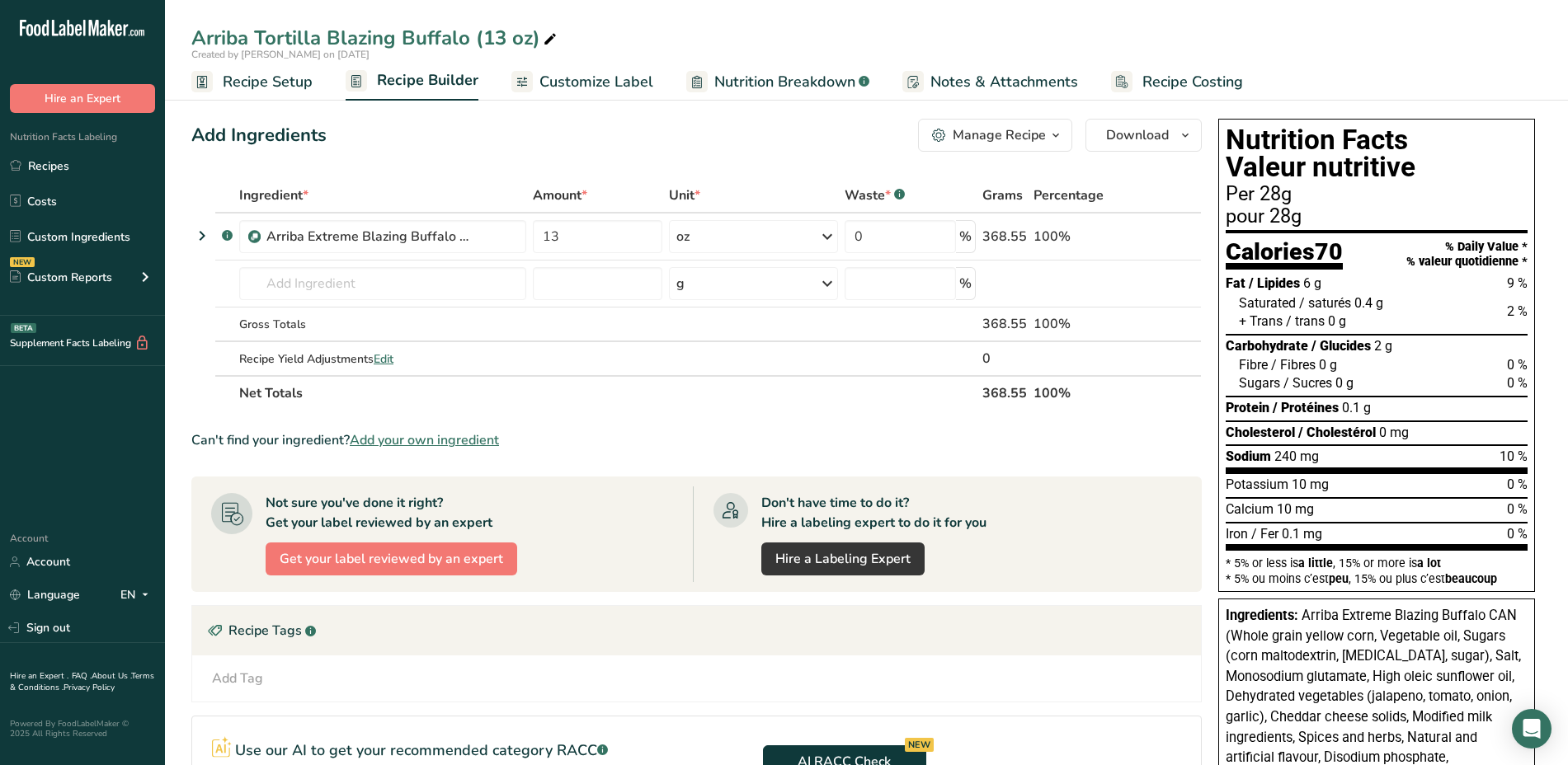
click at [697, 429] on section "Ingredient * Amount * Unit * Waste * .a-a{fill:#347362;}.b-a{fill:#fff;} Grams …" at bounding box center [696, 573] width 1010 height 790
click at [713, 393] on th "Net Totals" at bounding box center [607, 392] width 743 height 35
click at [684, 16] on div "Arriba Tortilla Blazing Buffalo (13 oz) Created by [PERSON_NAME] on [DATE] Reci…" at bounding box center [866, 50] width 1403 height 101
click at [600, 80] on span "Customize Label" at bounding box center [596, 82] width 114 height 22
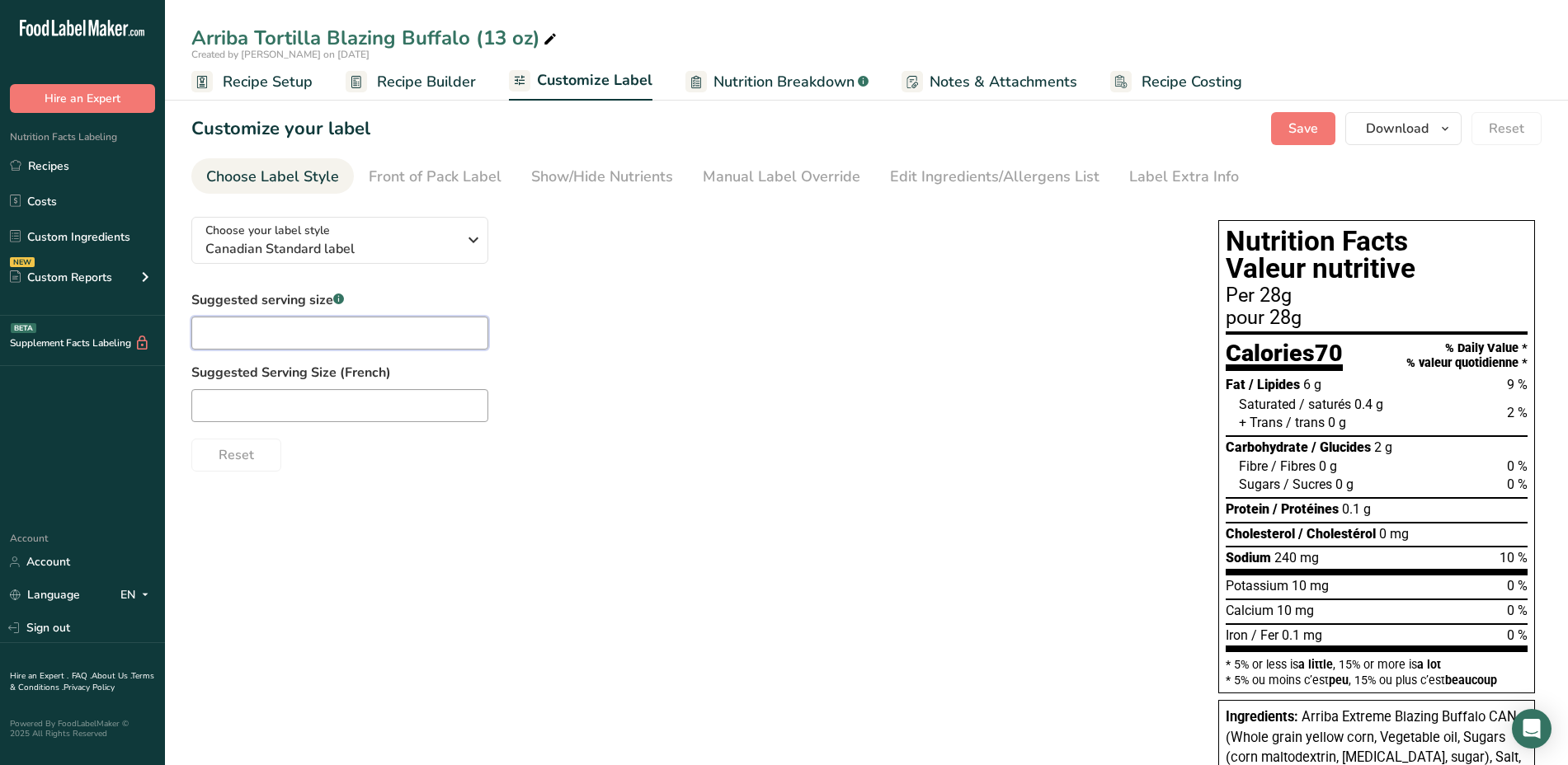
click at [342, 331] on input "text" at bounding box center [339, 333] width 297 height 33
type input "12 chips"
type input "1"
click at [474, 233] on icon "button" at bounding box center [473, 240] width 20 height 30
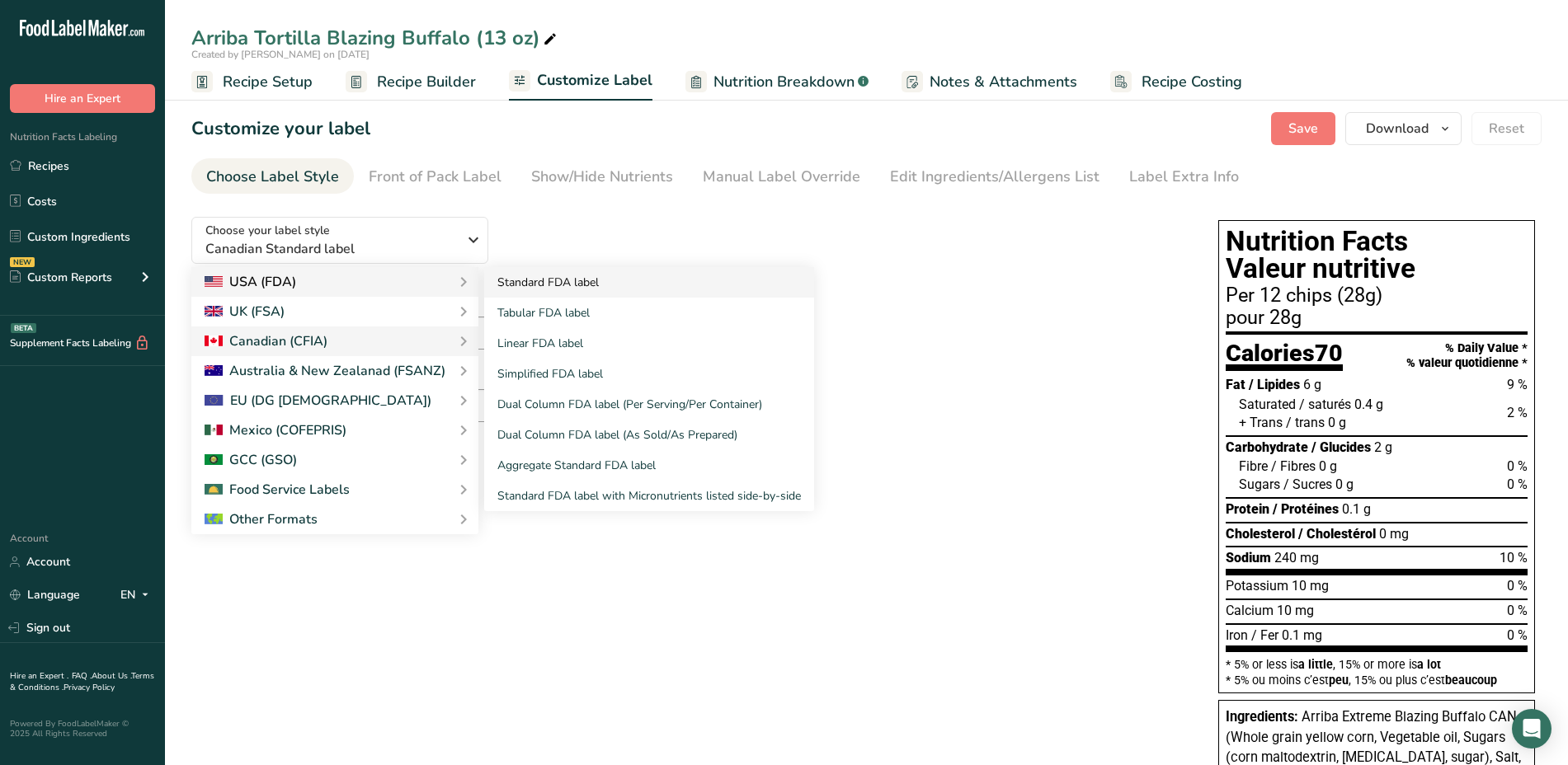
click at [521, 281] on link "Standard FDA label" at bounding box center [649, 282] width 330 height 31
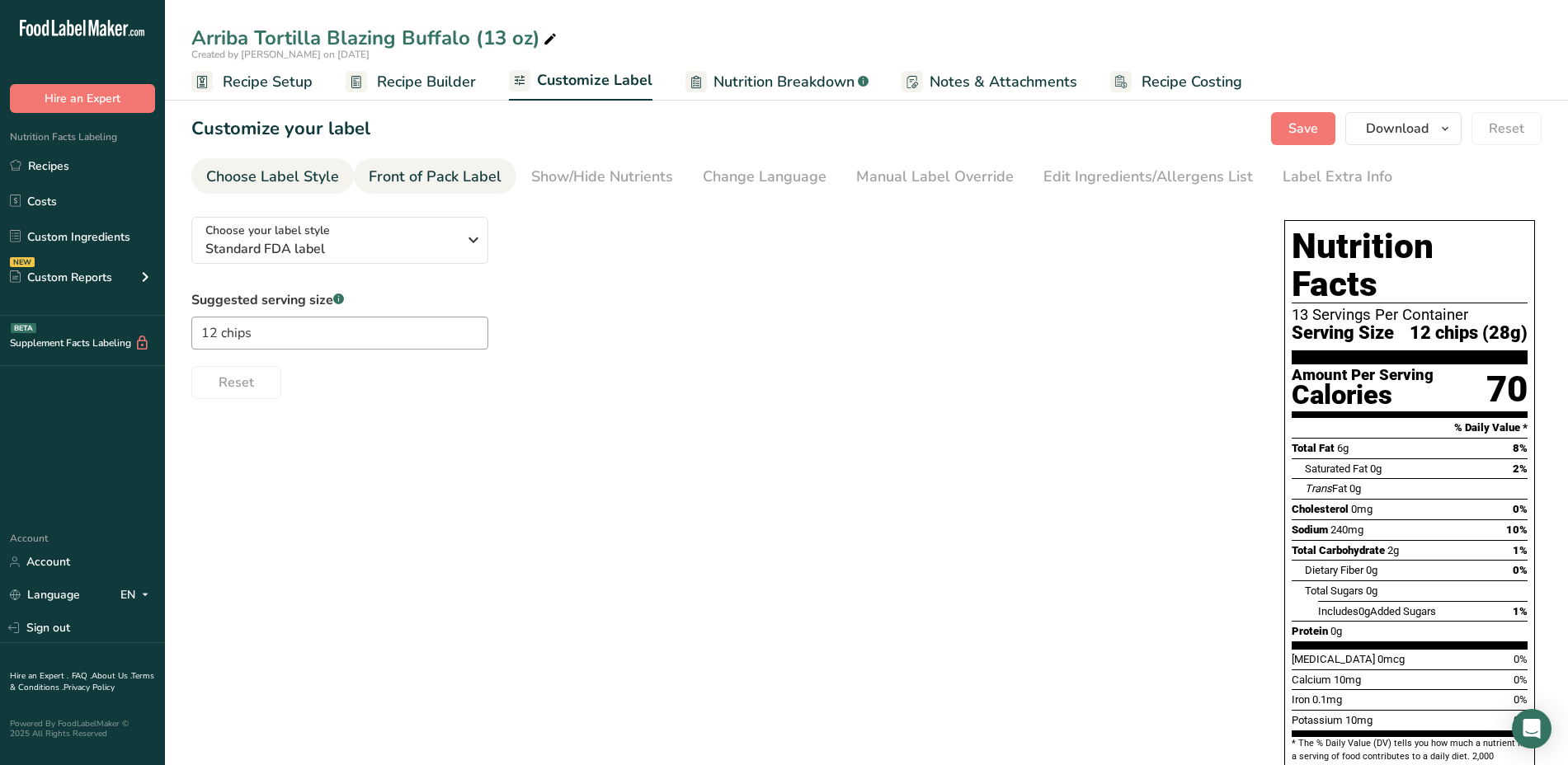
click at [470, 176] on div "Front of Pack Label" at bounding box center [435, 177] width 133 height 22
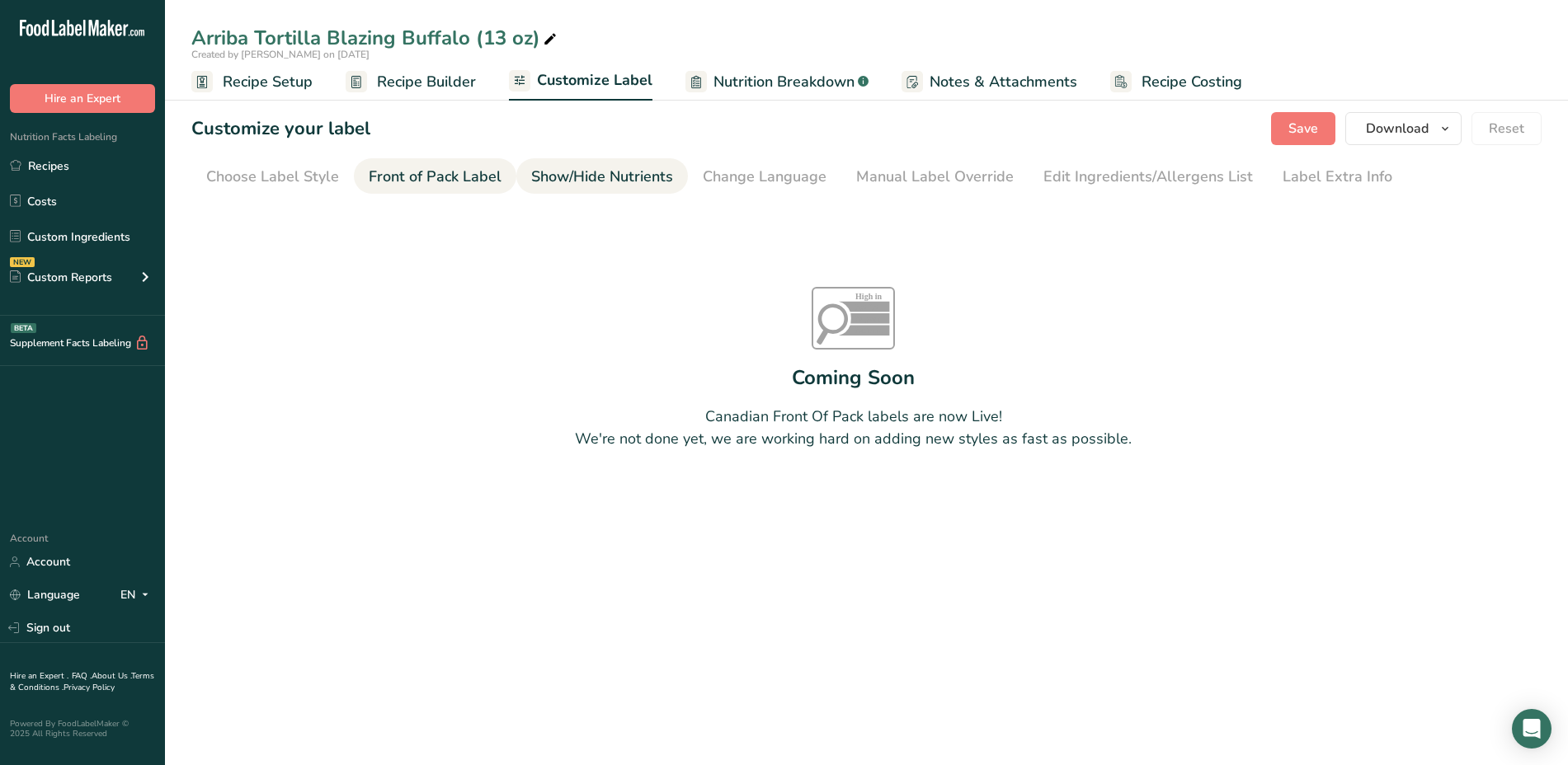
click at [562, 180] on div "Show/Hide Nutrients" at bounding box center [602, 177] width 142 height 22
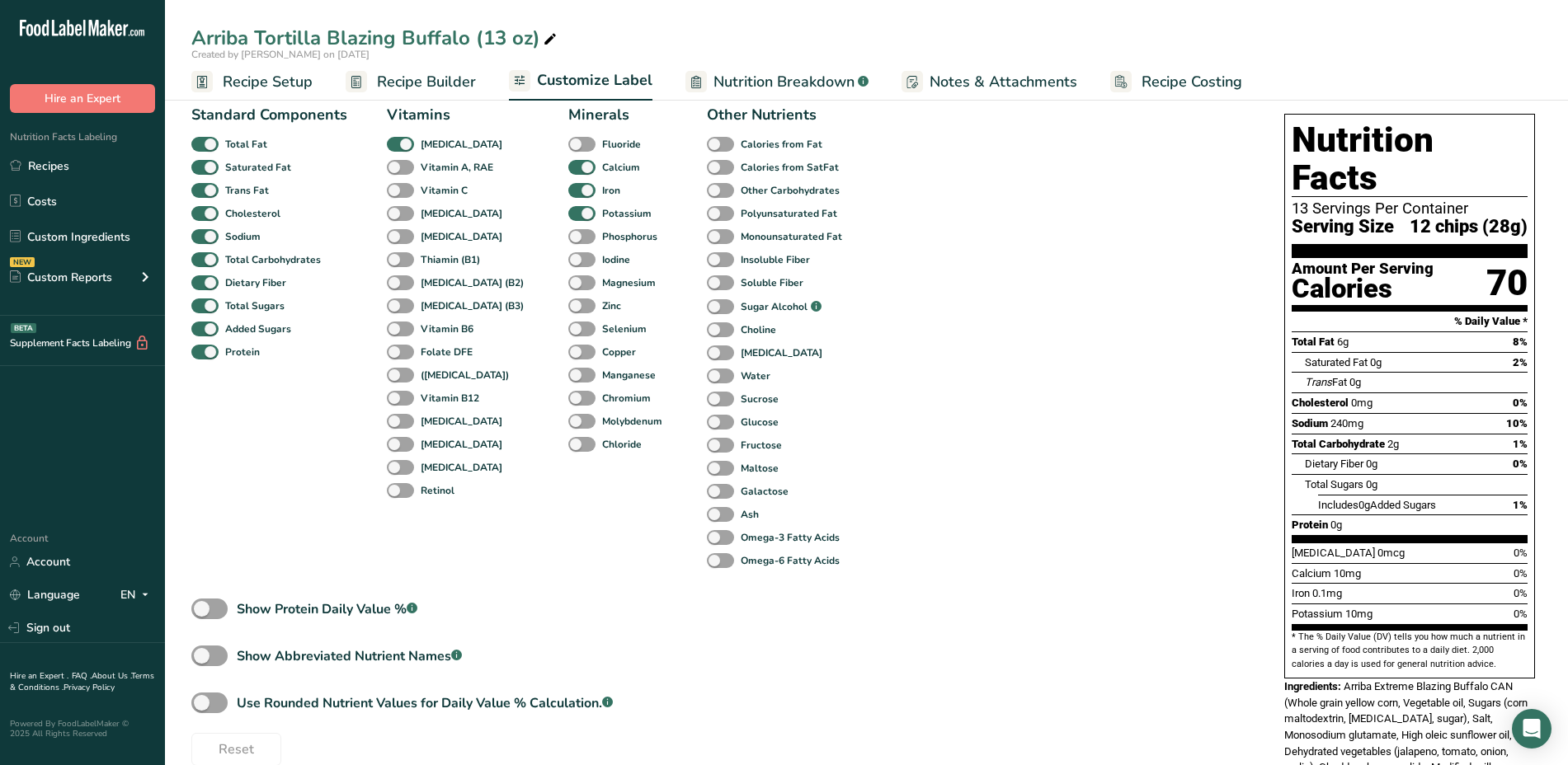
scroll to position [219, 0]
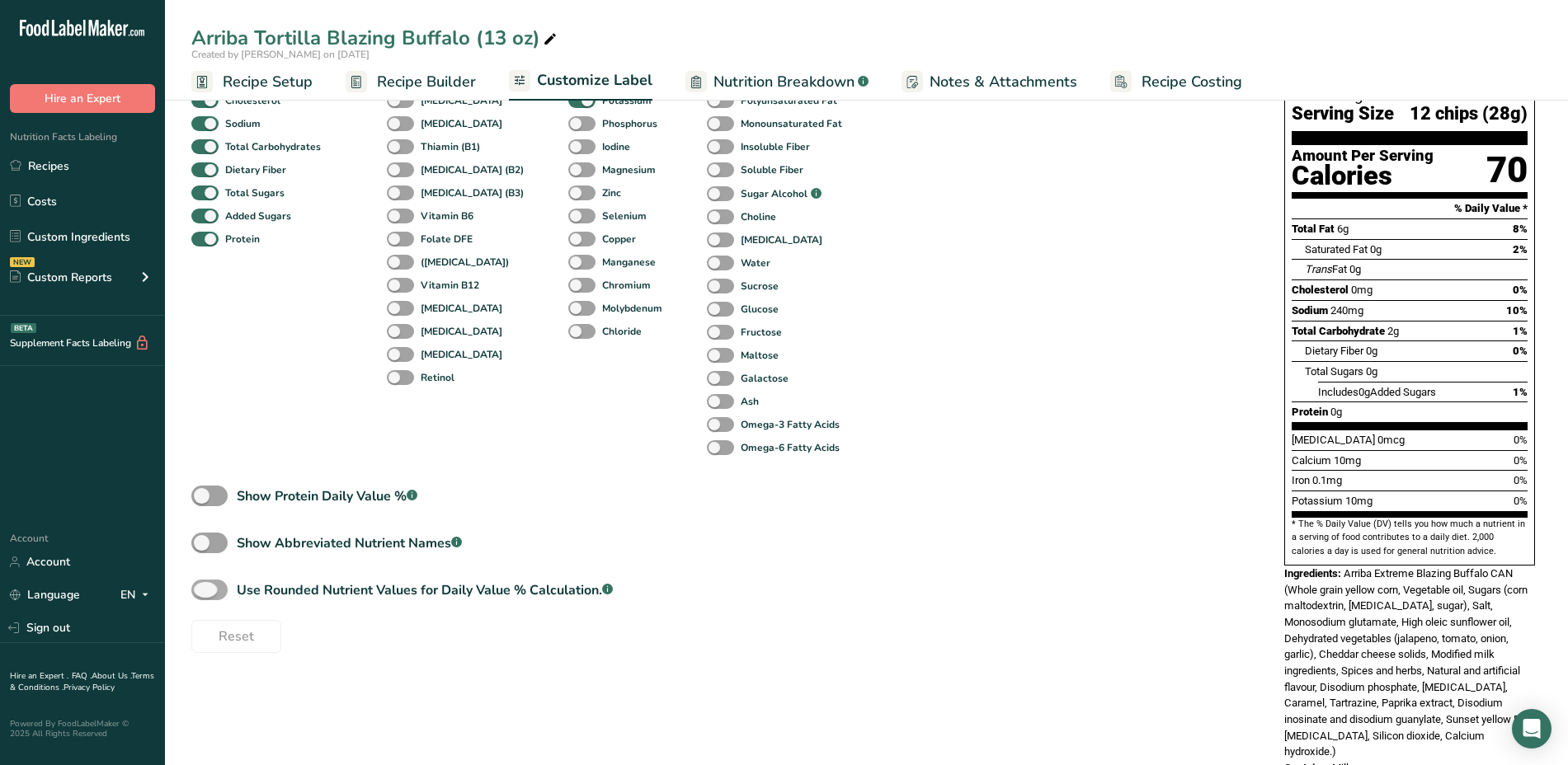
click at [227, 595] on label "Use Rounded Nutrient Values for Daily Value % Calculation. .a-a{fill:#347362;}.…" at bounding box center [401, 590] width 421 height 21
click at [202, 595] on input "Use Rounded Nutrient Values for Daily Value % Calculation. .a-a{fill:#347362;}.…" at bounding box center [196, 590] width 11 height 11
checkbox input "true"
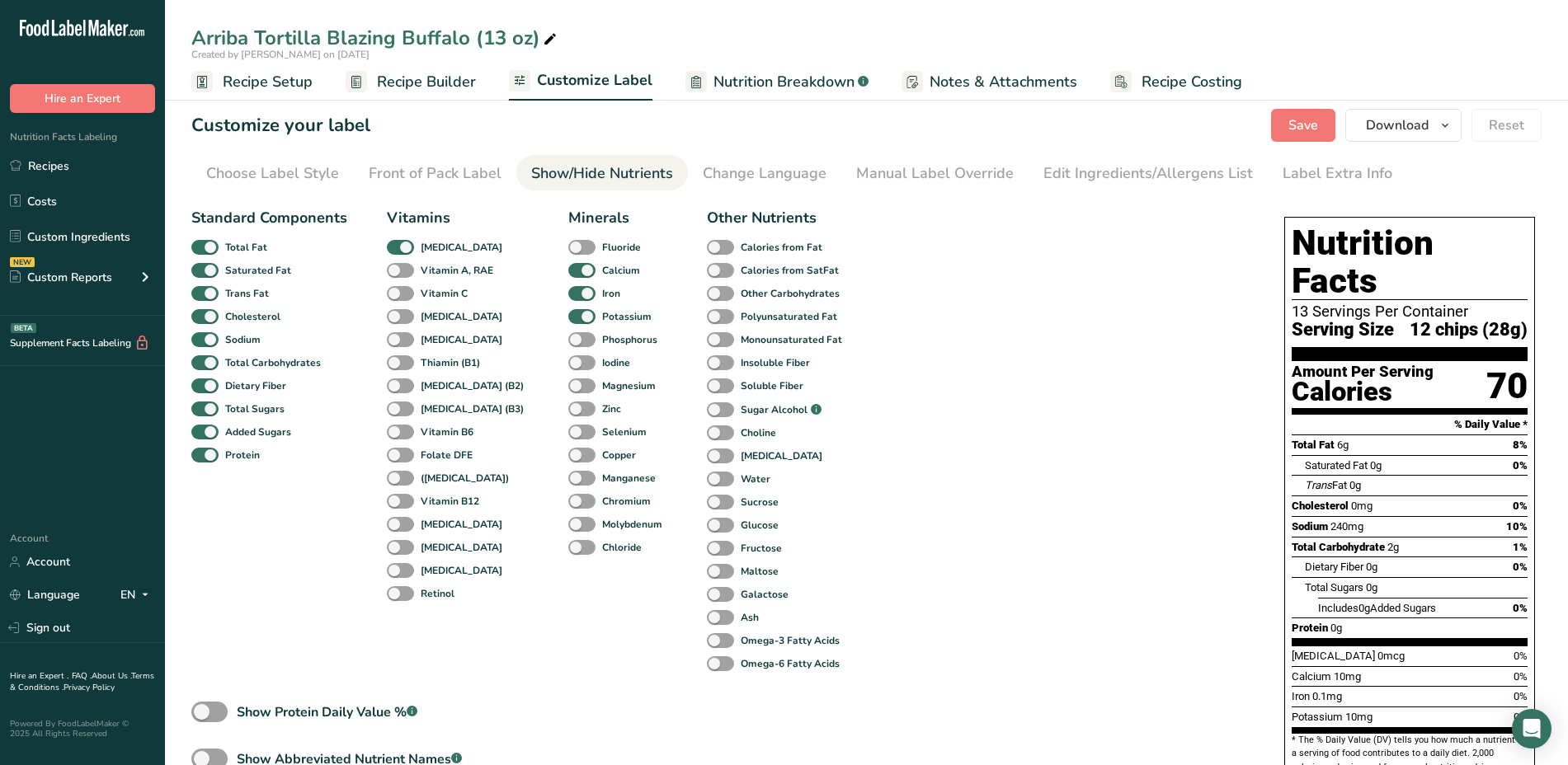
scroll to position [0, 0]
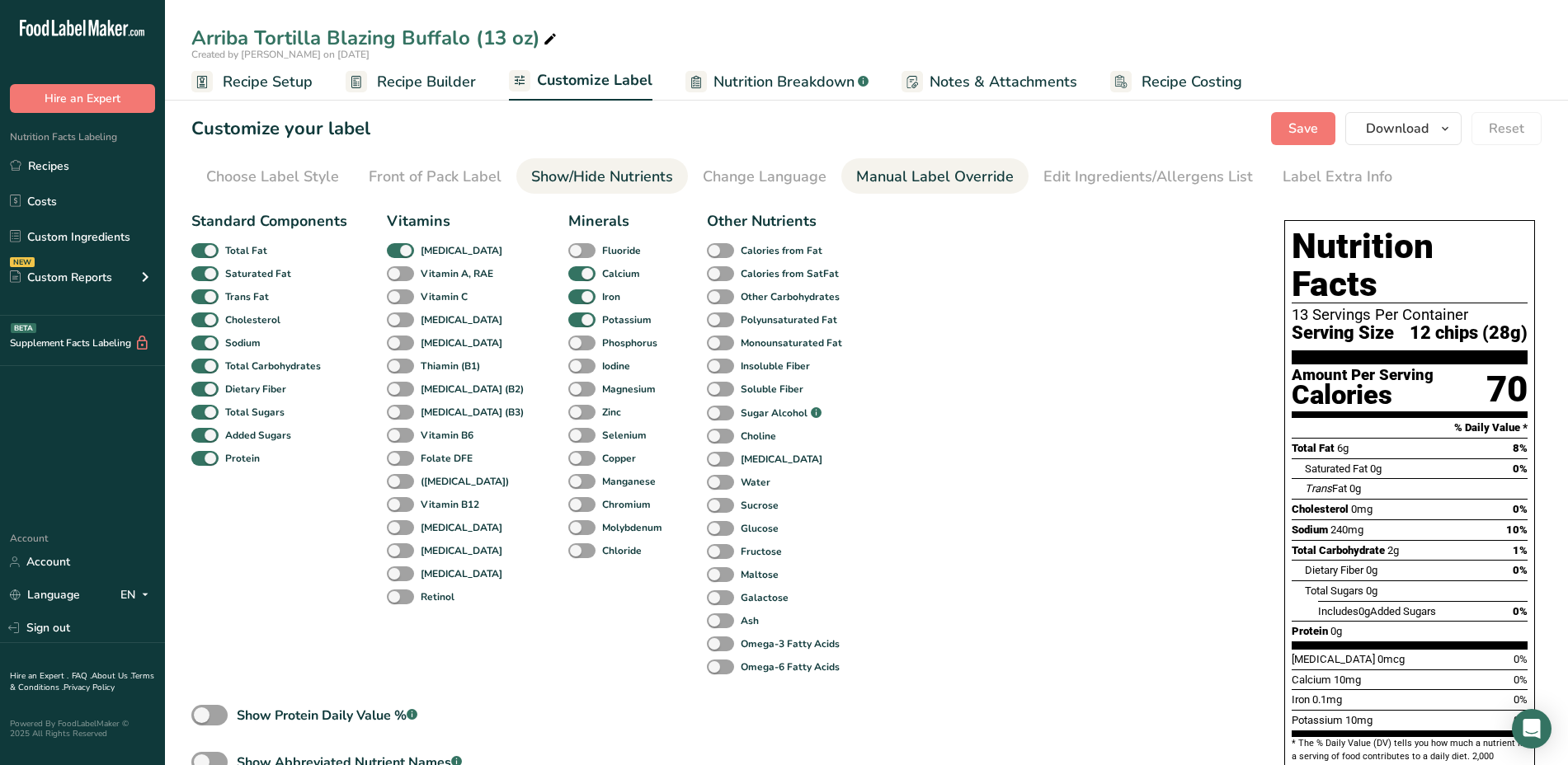
click at [884, 171] on div "Manual Label Override" at bounding box center [935, 177] width 158 height 22
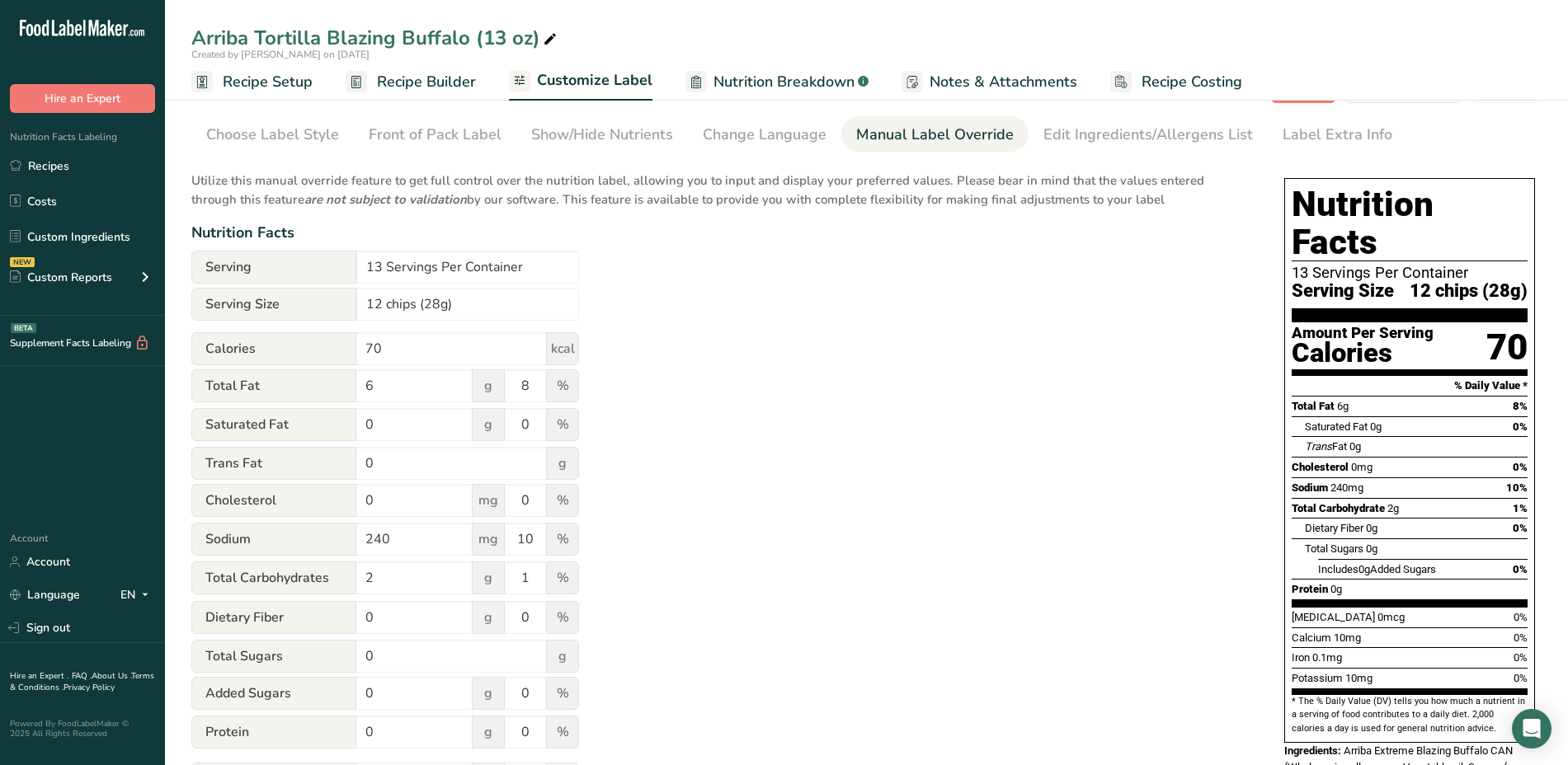
scroll to position [45, 0]
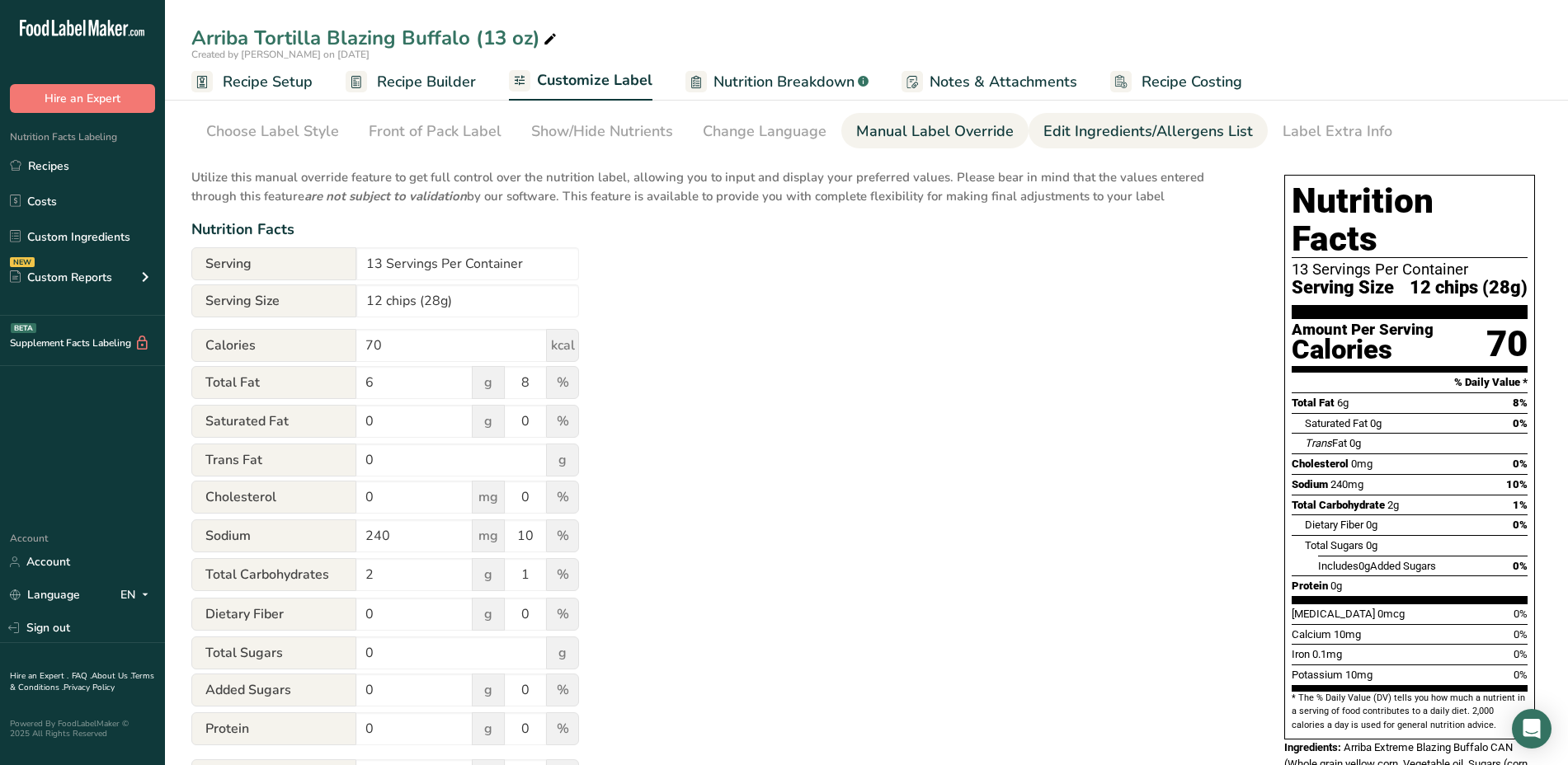
click at [1158, 122] on div "Edit Ingredients/Allergens List" at bounding box center [1147, 131] width 209 height 22
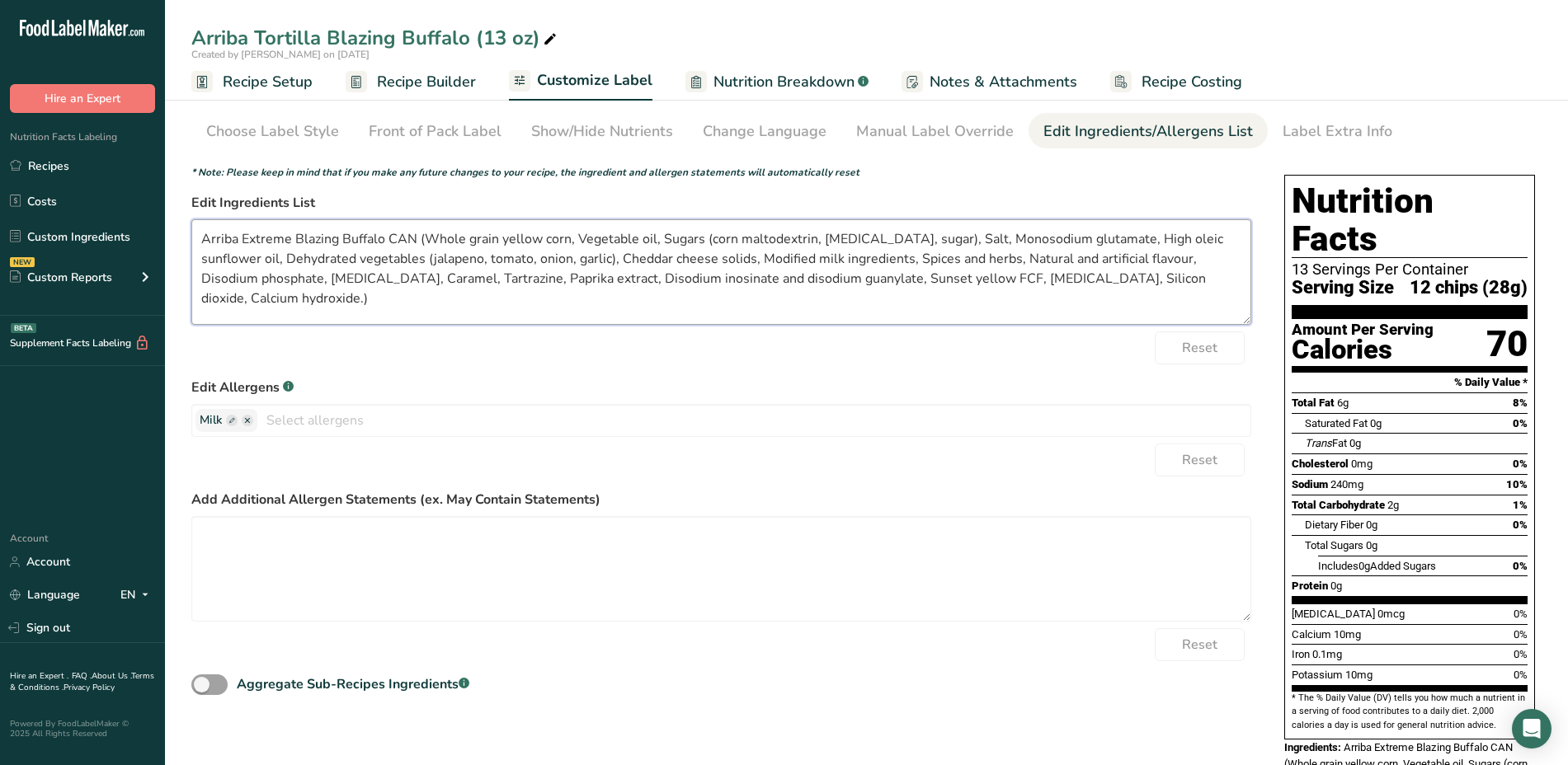
click at [597, 253] on textarea "Arriba Extreme Blazing Buffalo CAN (Whole grain yellow corn, Vegetable oil, Sug…" at bounding box center [721, 272] width 1060 height 106
drag, startPoint x: 1212, startPoint y: 283, endPoint x: 199, endPoint y: 227, distance: 1014.3
click at [199, 227] on textarea "Arriba Extreme Blazing Buffalo CAN (Whole grain yellow corn, Vegetable oil, Sug…" at bounding box center [721, 272] width 1060 height 106
paste textarea "YELLOW CORN (COOKED IN LIME), CANOLA AND/OR SUNFLOWER OIL, CORN MALTODEXTRIN, C…"
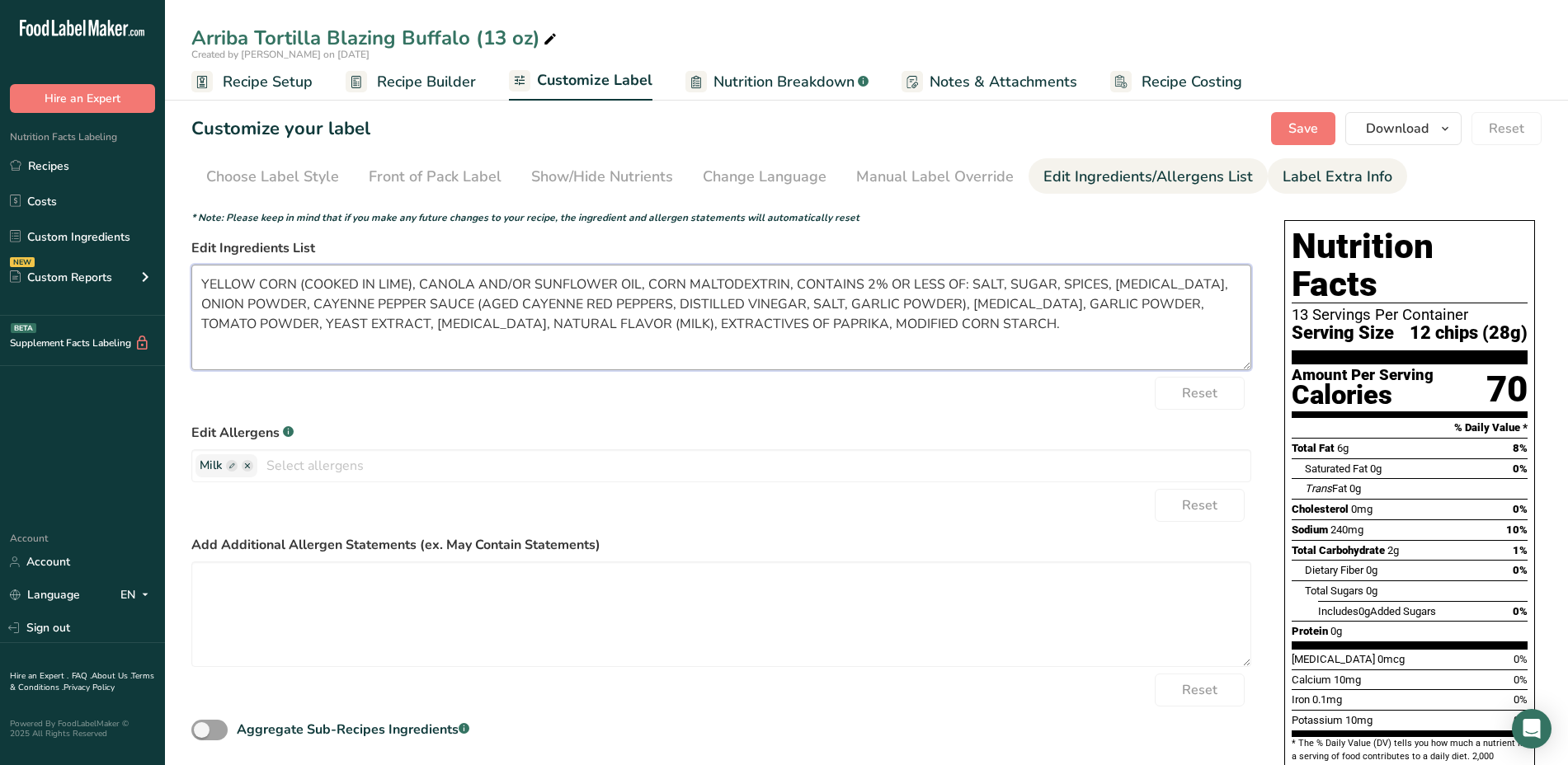
type textarea "YELLOW CORN (COOKED IN LIME), CANOLA AND/OR SUNFLOWER OIL, CORN MALTODEXTRIN, C…"
click at [1356, 175] on div "Label Extra Info" at bounding box center [1337, 177] width 110 height 22
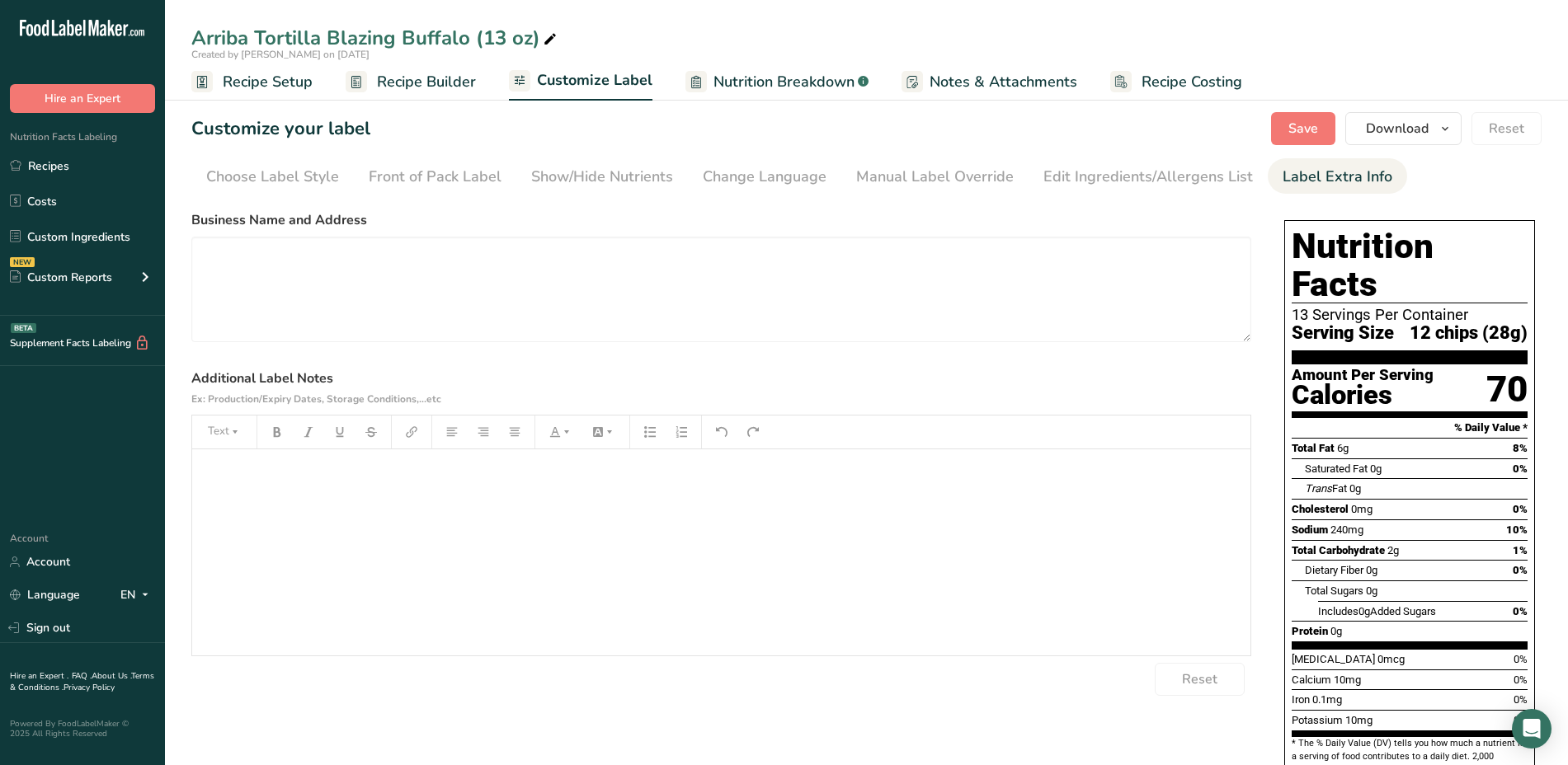
click at [655, 506] on div "﻿" at bounding box center [721, 552] width 1058 height 206
click at [359, 518] on div "﻿" at bounding box center [721, 552] width 1058 height 206
click at [1306, 123] on span "Save" at bounding box center [1303, 129] width 30 height 20
click at [1296, 125] on span "Save" at bounding box center [1303, 129] width 30 height 20
